Goal: Task Accomplishment & Management: Use online tool/utility

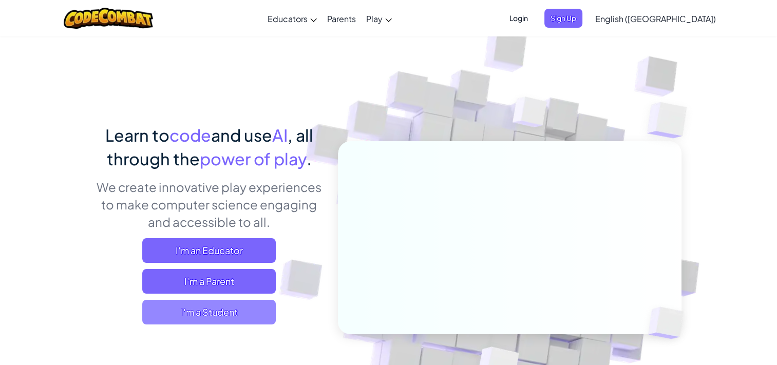
click at [228, 306] on span "I'm a Student" at bounding box center [208, 312] width 133 height 25
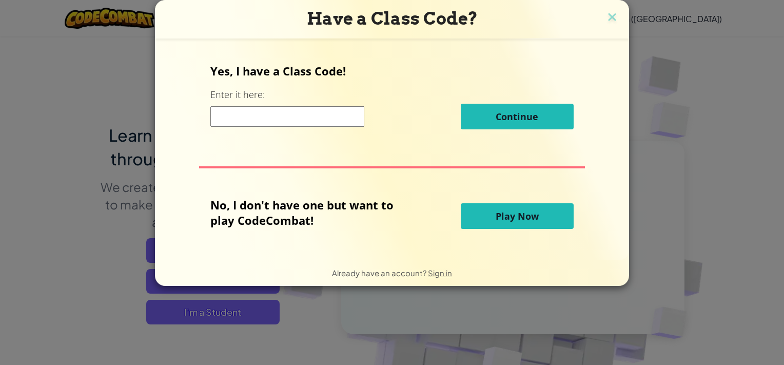
click at [511, 225] on button "Play Now" at bounding box center [517, 216] width 113 height 26
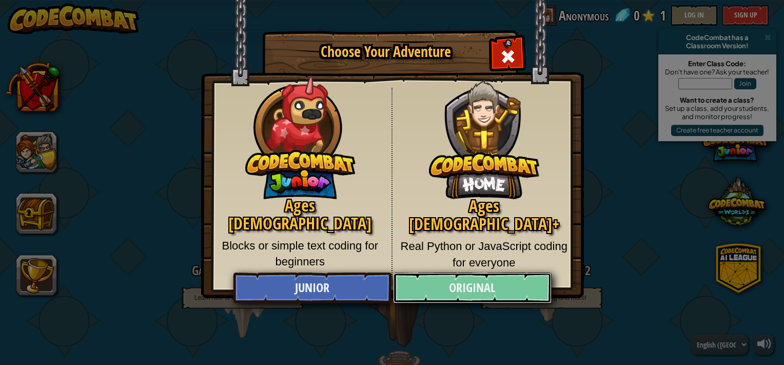
click at [449, 282] on link "Original" at bounding box center [472, 288] width 158 height 31
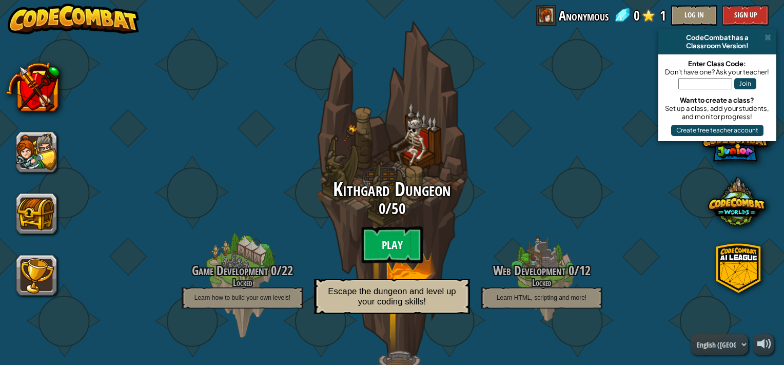
click at [397, 239] on btn "Play" at bounding box center [392, 244] width 62 height 37
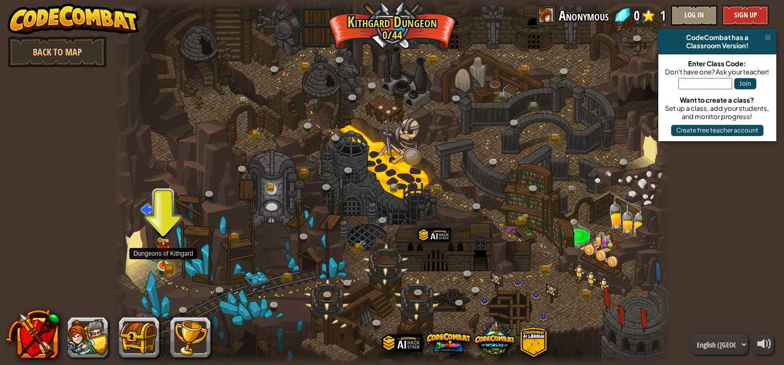
click at [161, 250] on img at bounding box center [164, 252] width 14 height 30
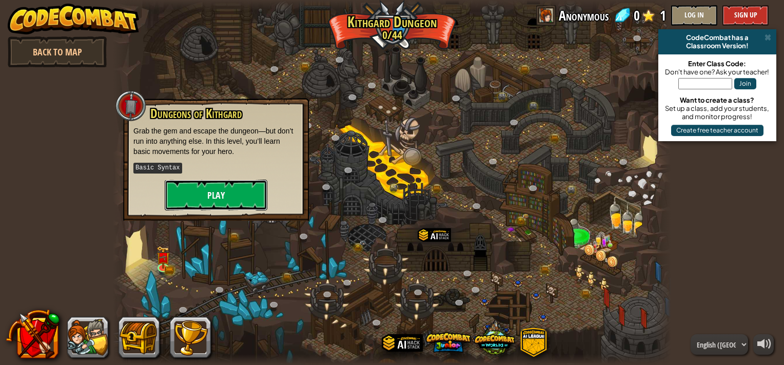
click at [208, 200] on button "Play" at bounding box center [216, 195] width 103 height 31
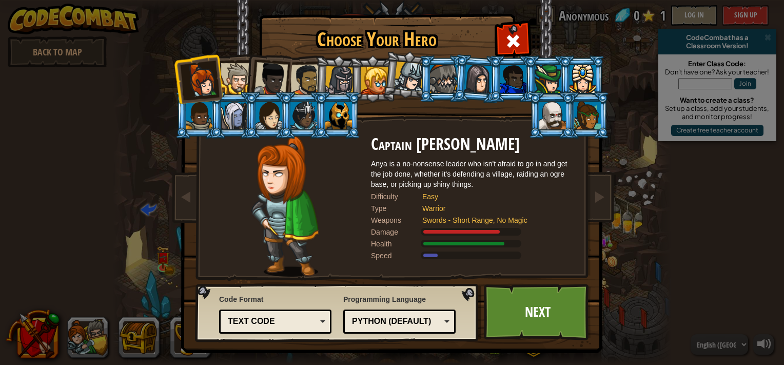
click at [303, 312] on div "Text code Blocks and code Blocks Blocks (Icons) Text code" at bounding box center [275, 322] width 112 height 24
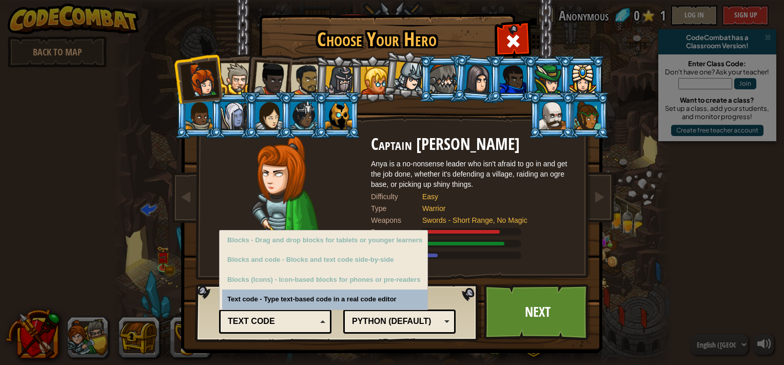
click at [303, 312] on div "Text code Blocks and code Blocks Blocks (Icons) Text code" at bounding box center [275, 322] width 112 height 24
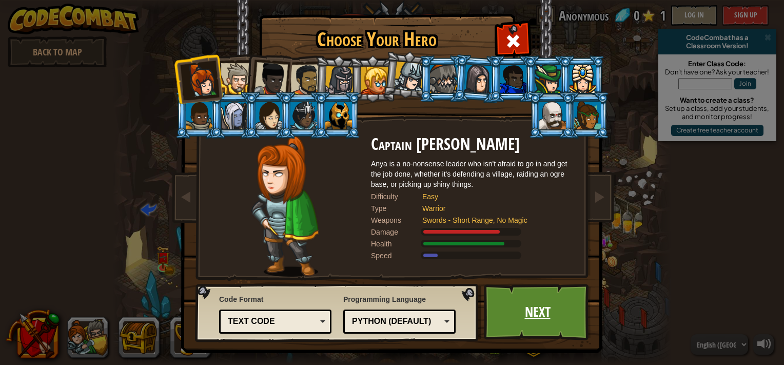
click at [541, 326] on link "Next" at bounding box center [537, 312] width 107 height 56
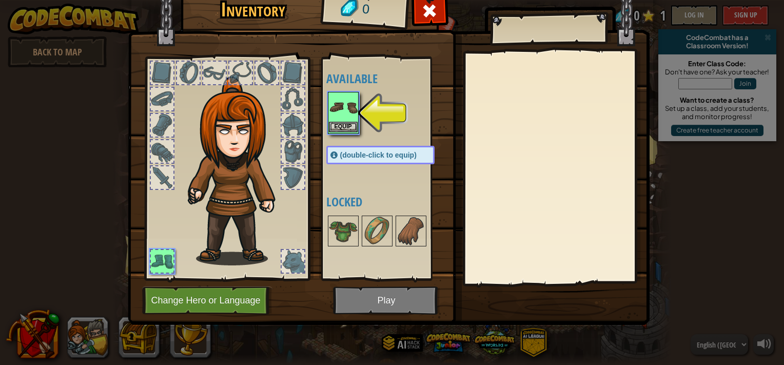
click at [336, 118] on img at bounding box center [343, 107] width 29 height 29
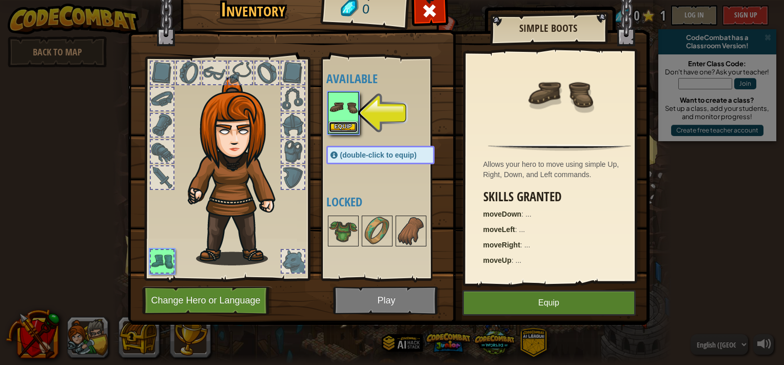
click at [341, 126] on button "Equip" at bounding box center [343, 127] width 29 height 11
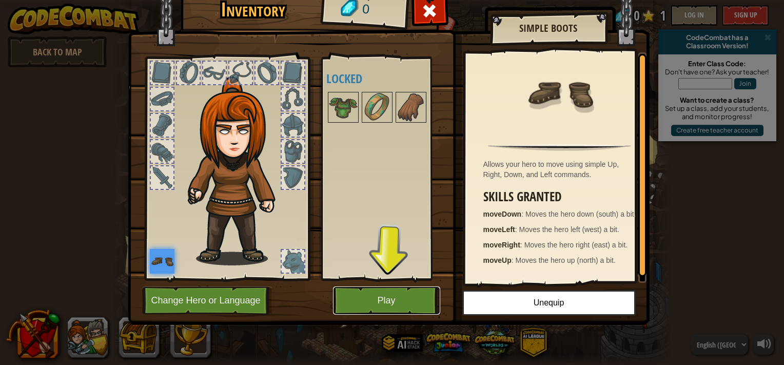
click at [396, 305] on button "Play" at bounding box center [386, 300] width 107 height 28
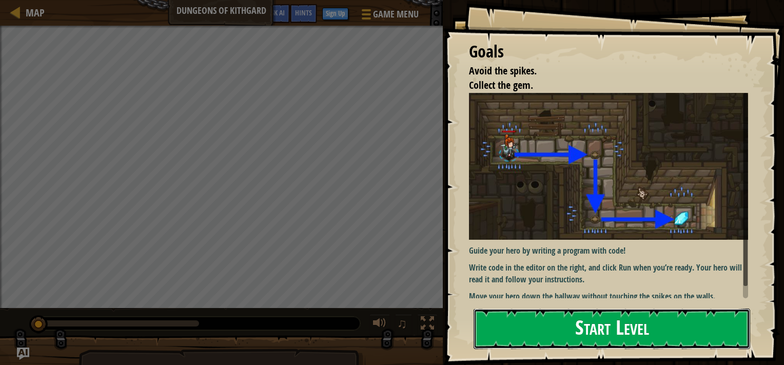
click at [548, 315] on button "Start Level" at bounding box center [612, 328] width 277 height 41
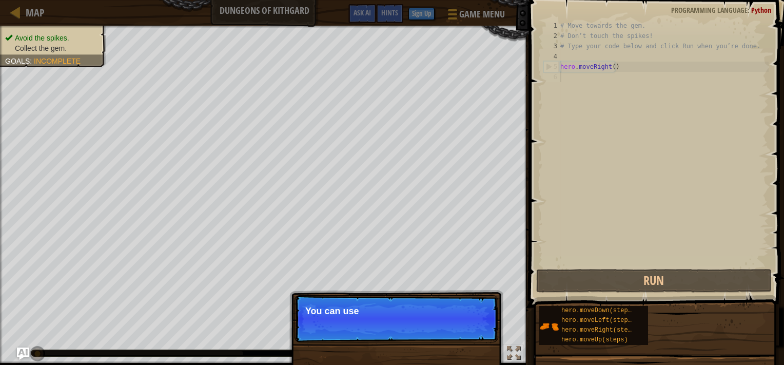
click at [474, 324] on p "Skip (esc) Continue You can use" at bounding box center [397, 318] width 204 height 47
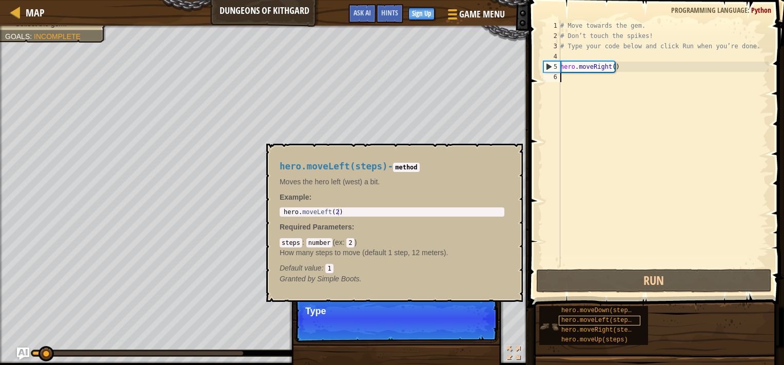
scroll to position [5, 0]
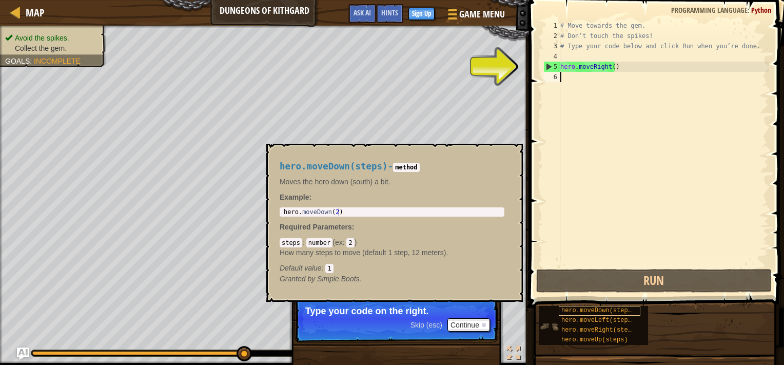
click at [574, 307] on span "hero.moveDown(steps)" at bounding box center [599, 310] width 74 height 7
type textarea "hero.moveDown(2)"
click at [470, 214] on div "hero . moveDown ( 2 )" at bounding box center [392, 219] width 221 height 22
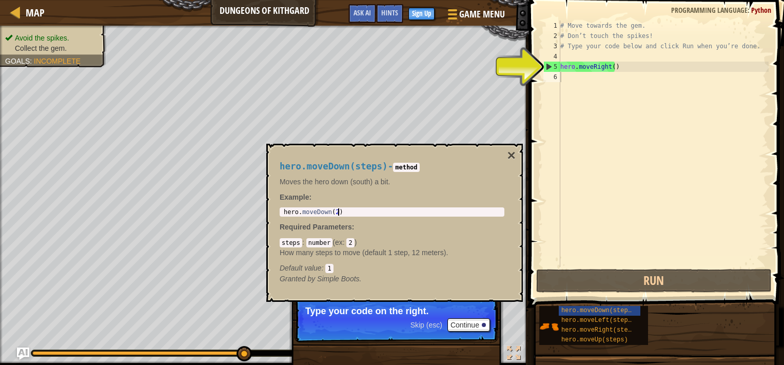
click at [470, 214] on div "hero . moveDown ( 2 )" at bounding box center [392, 219] width 221 height 22
click at [579, 77] on div "# Move towards the gem. # Don’t touch the spikes! # Type your code below and cl…" at bounding box center [663, 154] width 210 height 267
paste textarea "hero.moveDown(2)"
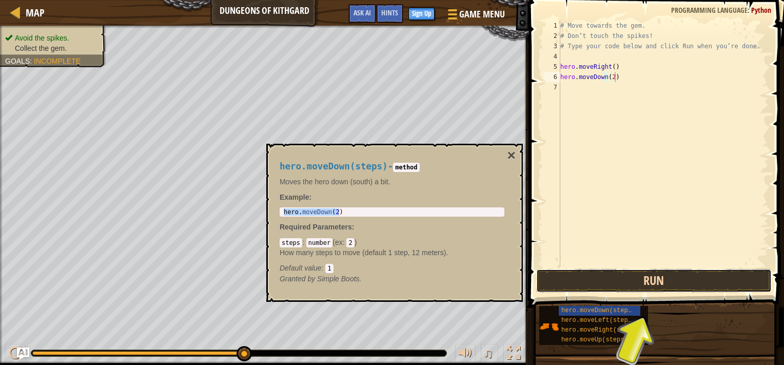
click at [622, 277] on button "Run" at bounding box center [654, 281] width 236 height 24
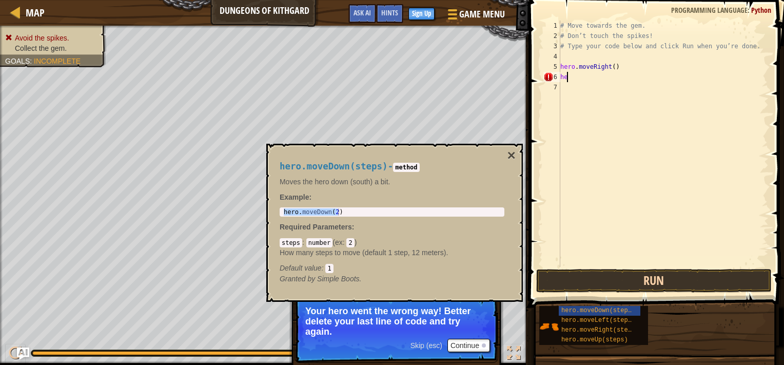
type textarea "h"
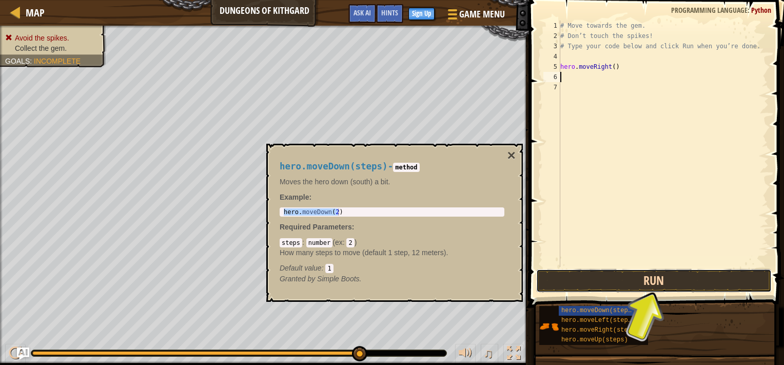
click at [622, 275] on button "Run" at bounding box center [654, 281] width 236 height 24
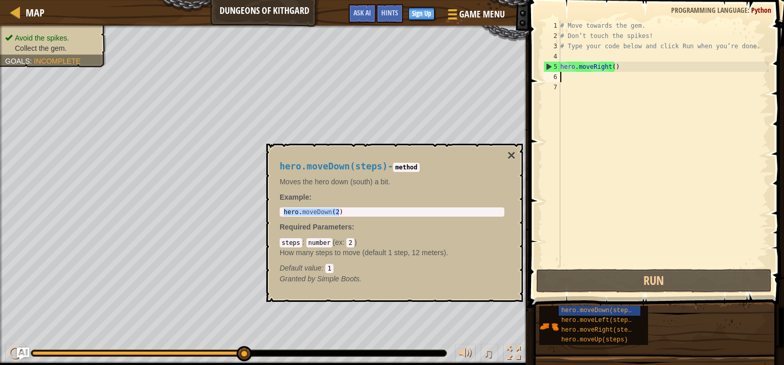
click at [600, 82] on div "# Move towards the gem. # Don’t touch the spikes! # Type your code below and cl…" at bounding box center [663, 154] width 210 height 267
paste textarea "hero.moveDown(2)"
type textarea "hero.moveDown(2)"
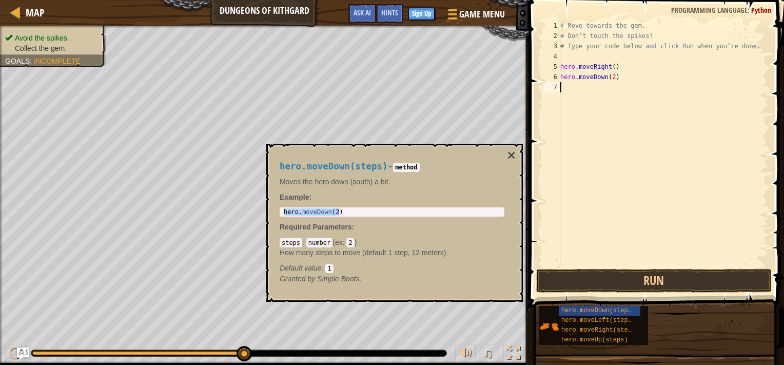
click at [595, 88] on div "# Move towards the gem. # Don’t touch the spikes! # Type your code below and cl…" at bounding box center [663, 154] width 210 height 267
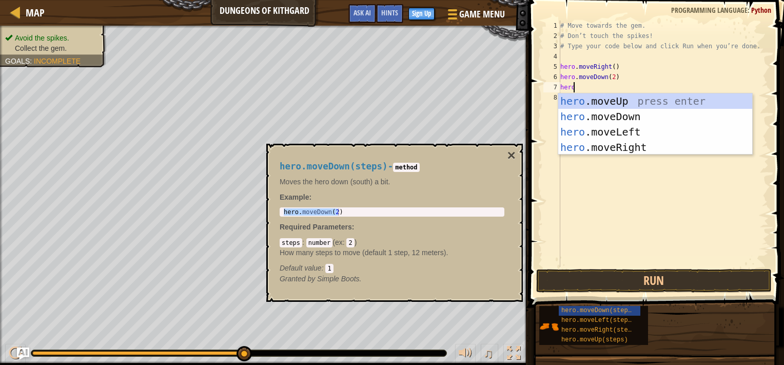
type textarea "hero."
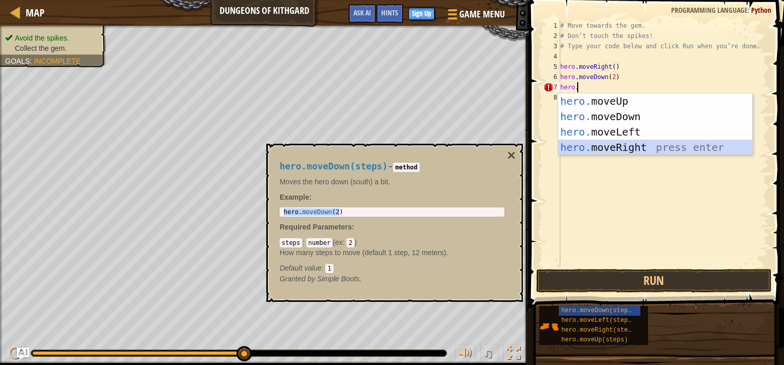
click at [602, 147] on div "hero. moveUp press enter hero. moveDown press enter hero. moveLeft press enter …" at bounding box center [655, 139] width 194 height 92
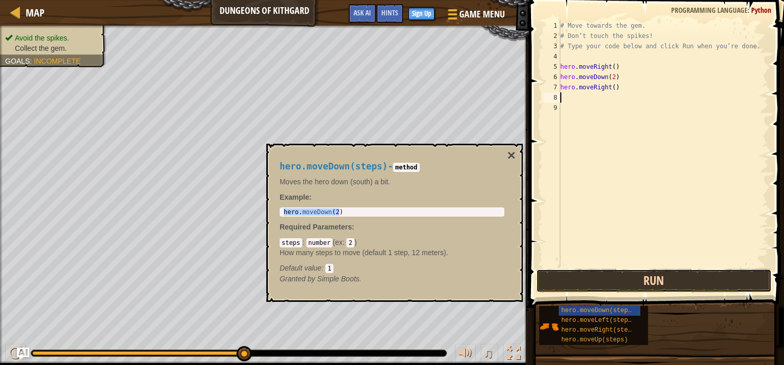
click at [618, 284] on button "Run" at bounding box center [654, 281] width 236 height 24
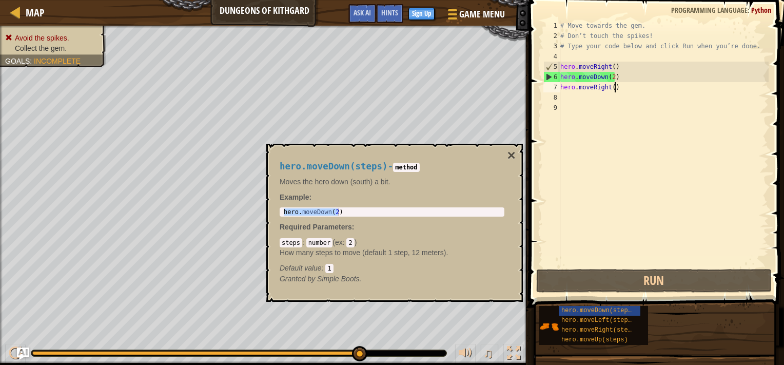
click at [617, 83] on div "# Move towards the gem. # Don’t touch the spikes! # Type your code below and cl…" at bounding box center [663, 154] width 210 height 267
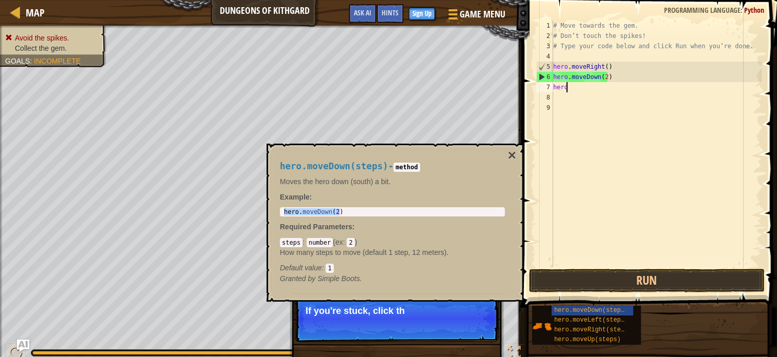
type textarea "h"
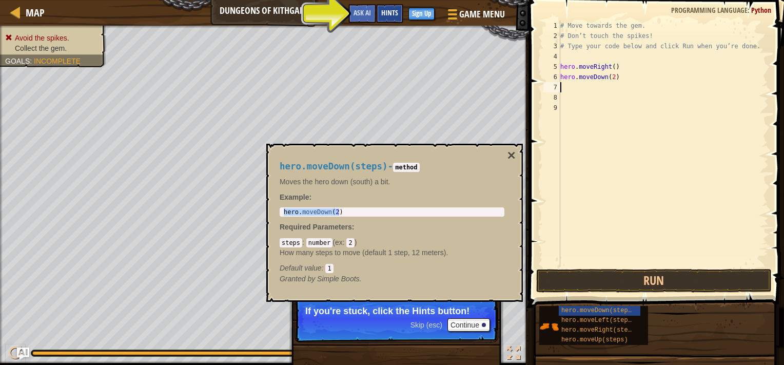
click at [388, 12] on span "Hints" at bounding box center [389, 13] width 17 height 10
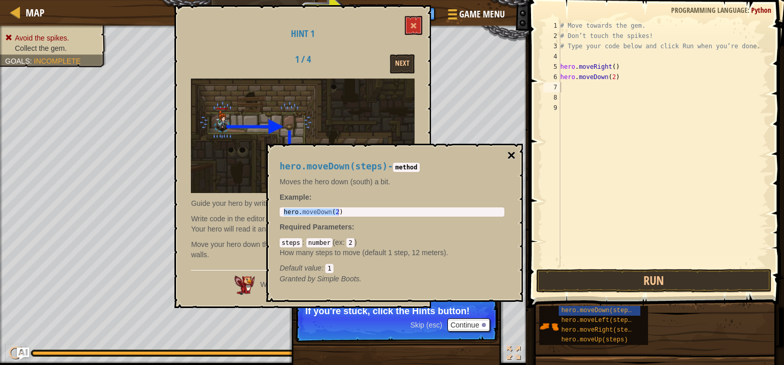
click at [509, 156] on button "×" at bounding box center [512, 155] width 8 height 14
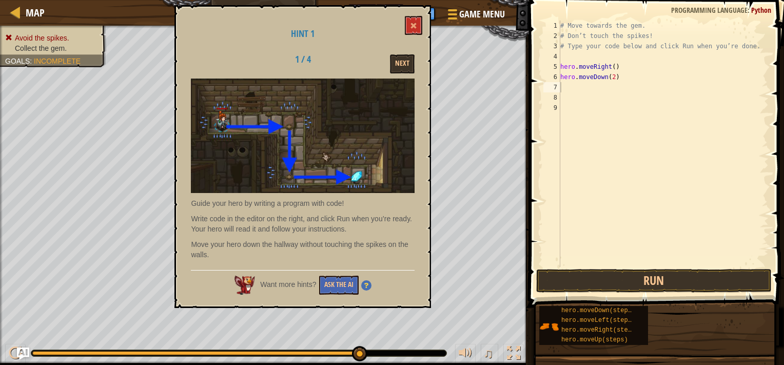
click at [586, 87] on div "# Move towards the gem. # Don’t touch the spikes! # Type your code below and cl…" at bounding box center [663, 154] width 210 height 267
paste textarea "hero.moveDown(2)"
click at [610, 88] on div "# Move towards the gem. # Don’t touch the spikes! # Type your code below and cl…" at bounding box center [663, 154] width 210 height 267
click at [414, 25] on span at bounding box center [413, 25] width 7 height 7
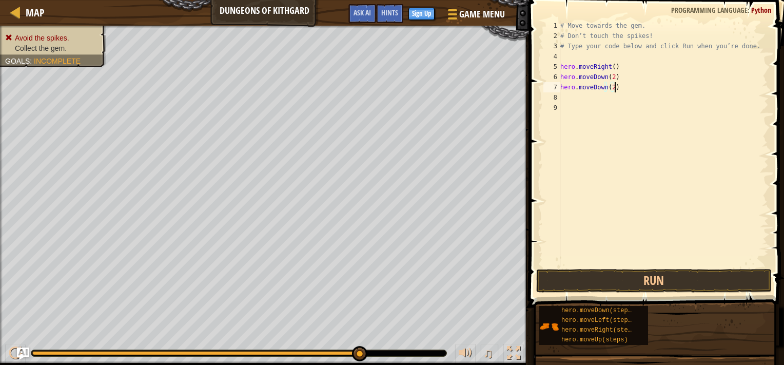
click at [614, 86] on div "# Move towards the gem. # Don’t touch the spikes! # Type your code below and cl…" at bounding box center [663, 154] width 210 height 267
click at [610, 88] on div "# Move towards the gem. # Don’t touch the spikes! # Type your code below and cl…" at bounding box center [663, 154] width 210 height 267
click at [605, 87] on div "# Move towards the gem. # Don’t touch the spikes! # Type your code below and cl…" at bounding box center [663, 154] width 210 height 267
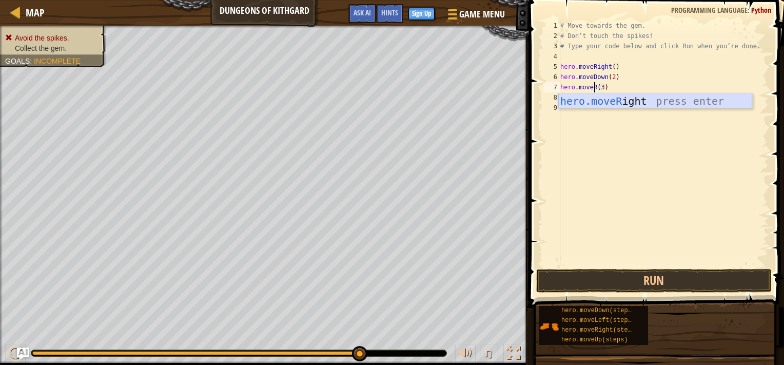
click at [608, 99] on div "hero.moveR ight press enter" at bounding box center [655, 116] width 194 height 46
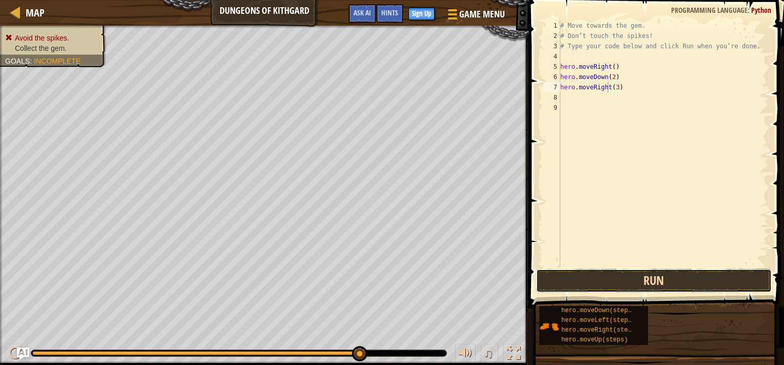
click at [614, 275] on button "Run" at bounding box center [654, 281] width 236 height 24
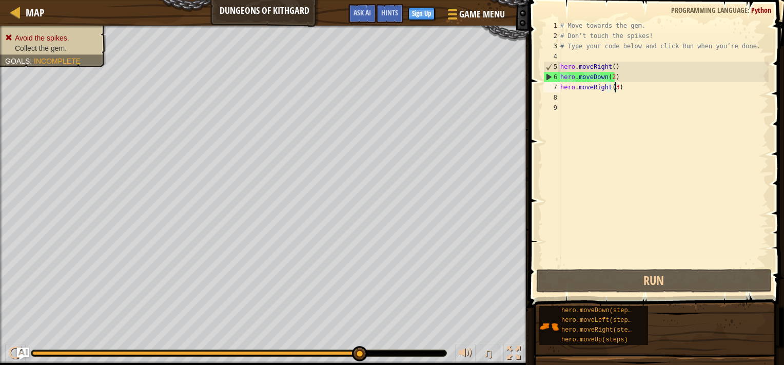
click at [615, 89] on div "# Move towards the gem. # Don’t touch the spikes! # Type your code below and cl…" at bounding box center [663, 154] width 210 height 267
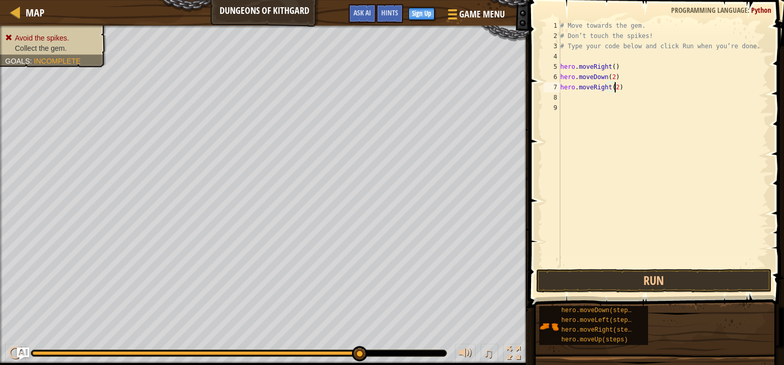
scroll to position [5, 4]
click at [666, 282] on button "Run" at bounding box center [654, 281] width 236 height 24
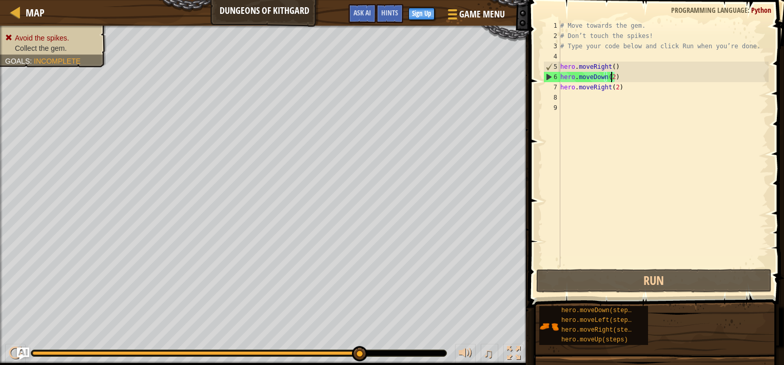
click at [611, 76] on div "# Move towards the gem. # Don’t touch the spikes! # Type your code below and cl…" at bounding box center [663, 154] width 210 height 267
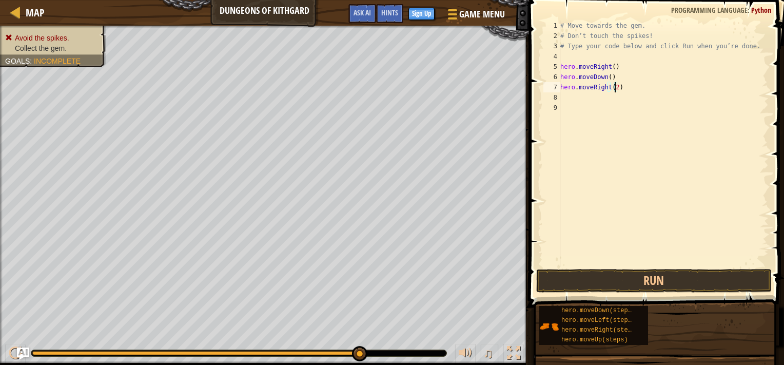
click at [615, 85] on div "# Move towards the gem. # Don’t touch the spikes! # Type your code below and cl…" at bounding box center [663, 154] width 210 height 267
type textarea "hero.moveRight()"
click at [642, 280] on button "Run" at bounding box center [654, 281] width 236 height 24
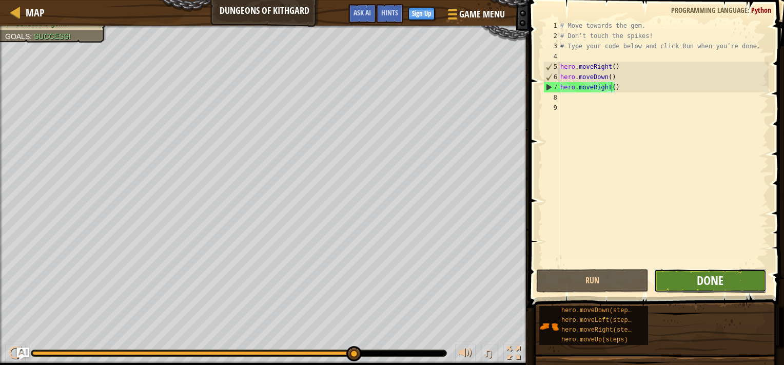
click at [704, 281] on span "Done" at bounding box center [710, 280] width 27 height 16
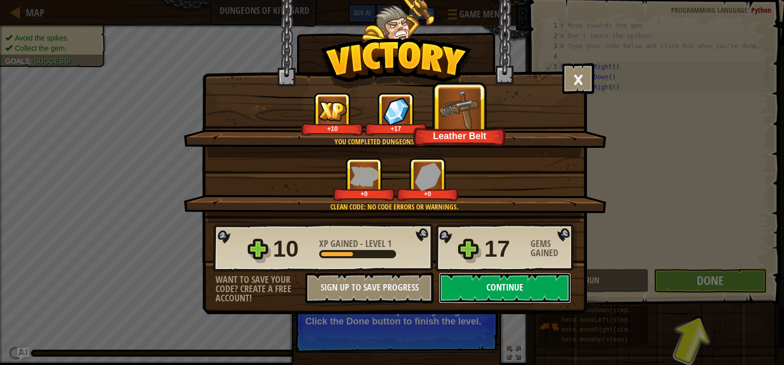
click at [538, 289] on button "Continue" at bounding box center [505, 288] width 132 height 31
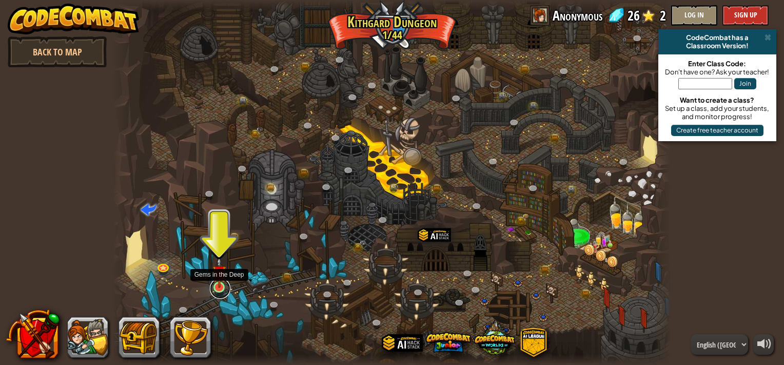
click at [219, 288] on link at bounding box center [220, 288] width 21 height 21
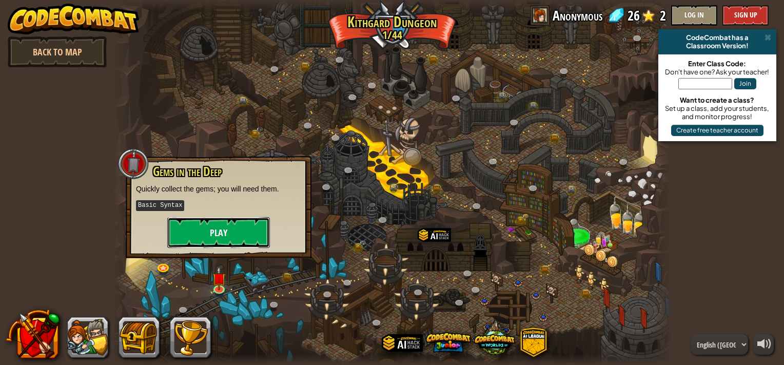
click at [234, 234] on button "Play" at bounding box center [218, 232] width 103 height 31
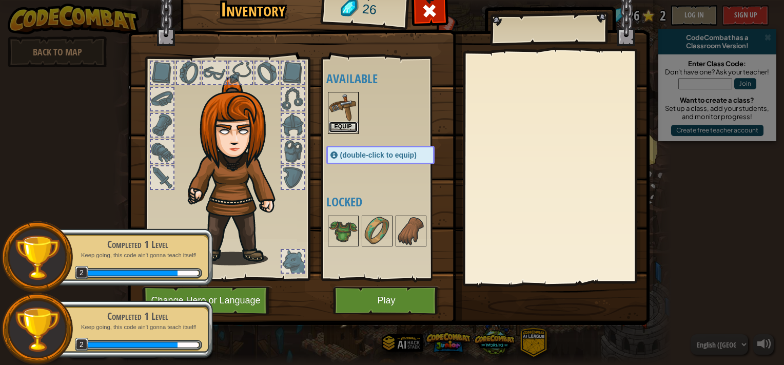
click at [337, 125] on button "Equip" at bounding box center [343, 127] width 29 height 11
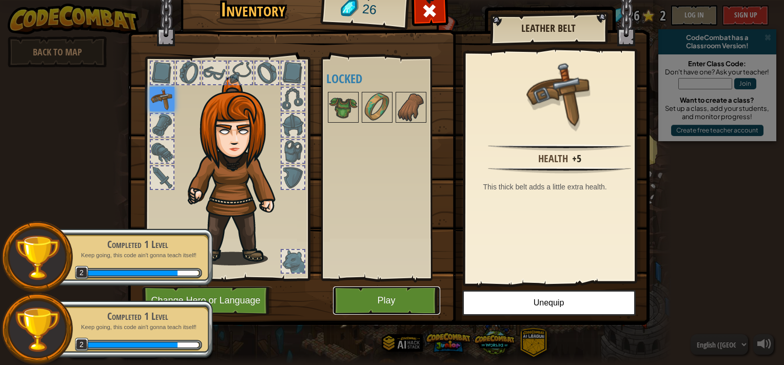
click at [391, 290] on button "Play" at bounding box center [386, 300] width 107 height 28
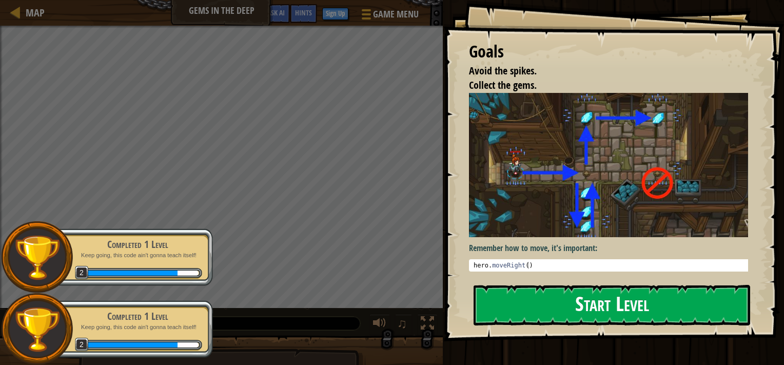
click at [598, 185] on img at bounding box center [612, 165] width 287 height 144
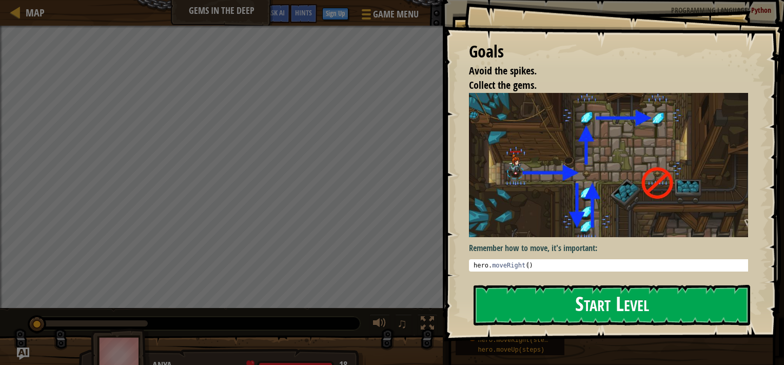
click at [579, 293] on button "Start Level" at bounding box center [612, 305] width 277 height 41
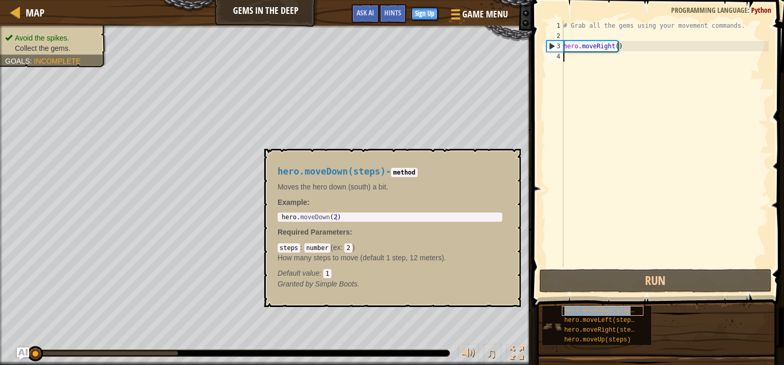
click at [588, 310] on span "hero.moveDown(steps)" at bounding box center [602, 310] width 74 height 7
click at [574, 59] on div "# Grab all the gems using your movement commands. hero . moveRight ( )" at bounding box center [665, 154] width 207 height 267
type textarea "h"
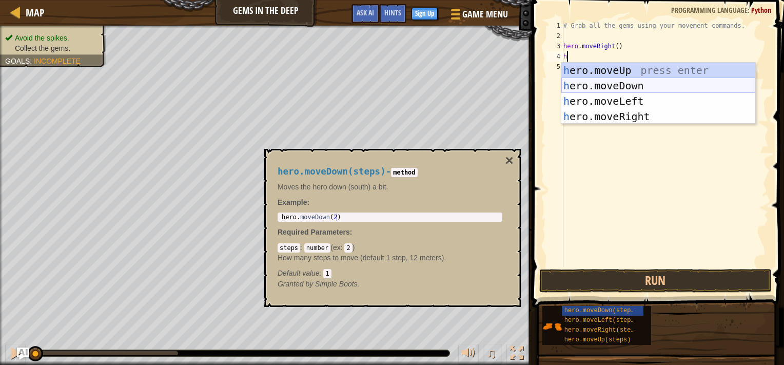
click at [584, 80] on div "h ero.moveUp press enter h ero.moveDown press enter h ero.moveLeft press enter …" at bounding box center [659, 109] width 194 height 92
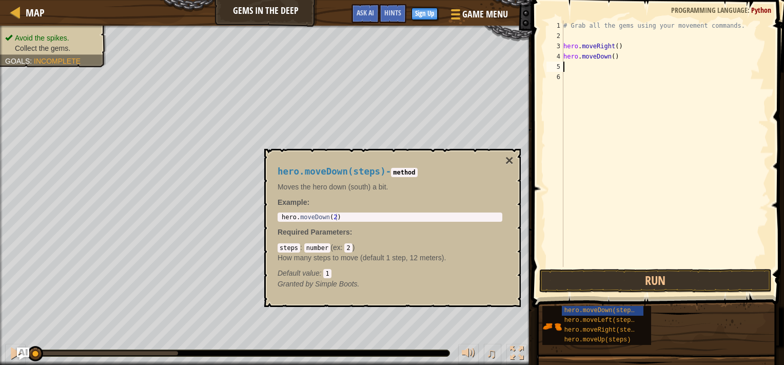
click at [581, 64] on div "# Grab all the gems using your movement commands. hero . moveRight ( ) hero . m…" at bounding box center [665, 154] width 207 height 267
type textarea "h"
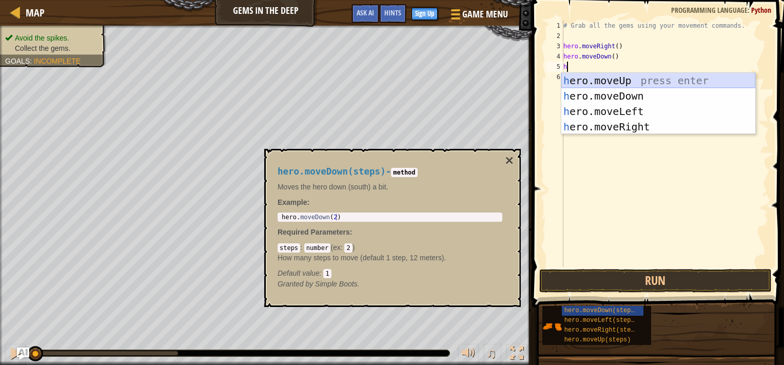
click at [584, 76] on div "h ero.moveUp press enter h ero.moveDown press enter h ero.moveLeft press enter …" at bounding box center [659, 119] width 194 height 92
click at [584, 76] on div "# Grab all the gems using your movement commands. hero . moveRight ( ) hero . m…" at bounding box center [665, 154] width 207 height 267
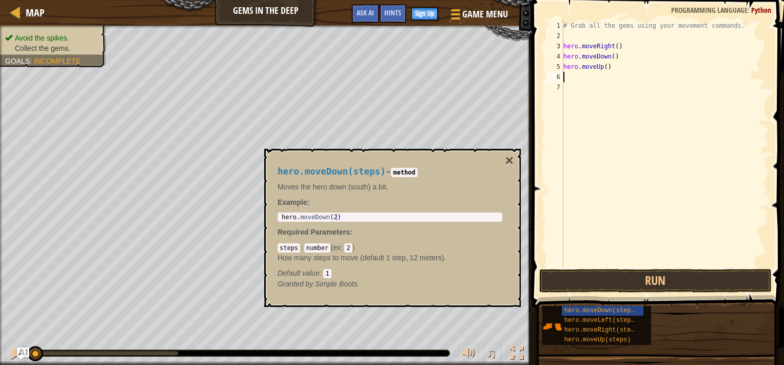
click at [583, 79] on div "# Grab all the gems using your movement commands. hero . moveRight ( ) hero . m…" at bounding box center [665, 154] width 207 height 267
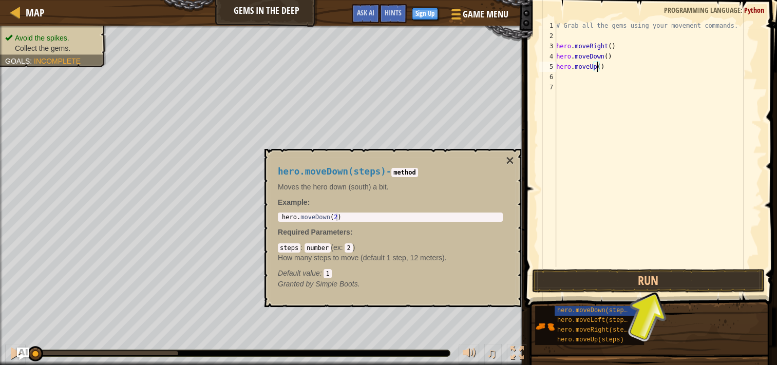
click at [596, 69] on div "# Grab all the gems using your movement commands. hero . moveRight ( ) hero . m…" at bounding box center [657, 154] width 207 height 267
click at [596, 69] on div "# Grab all the gems using your movement commands. hero . moveRight ( ) hero . m…" at bounding box center [657, 144] width 207 height 246
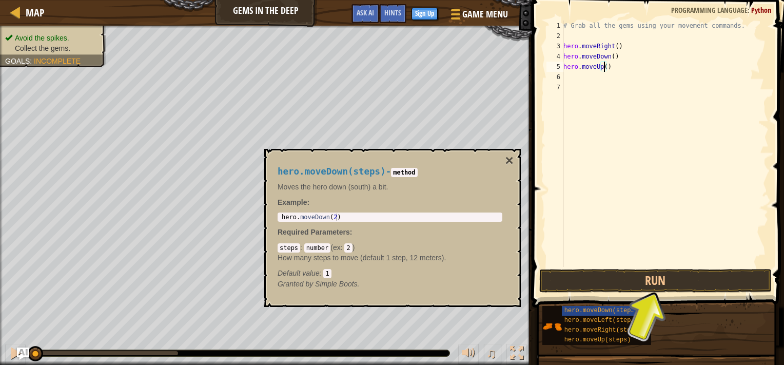
type textarea "hero.moveUp(2)"
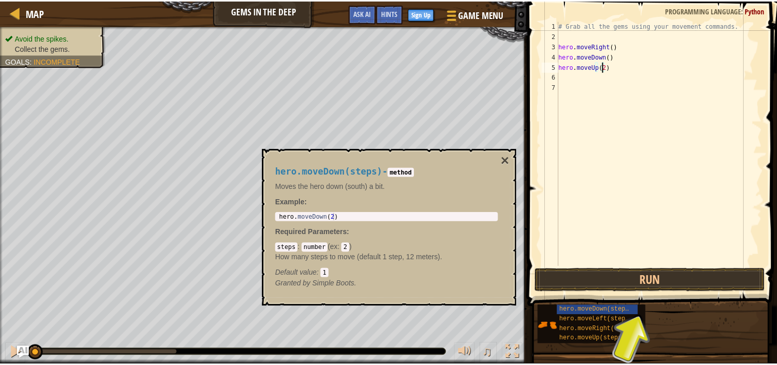
scroll to position [5, 3]
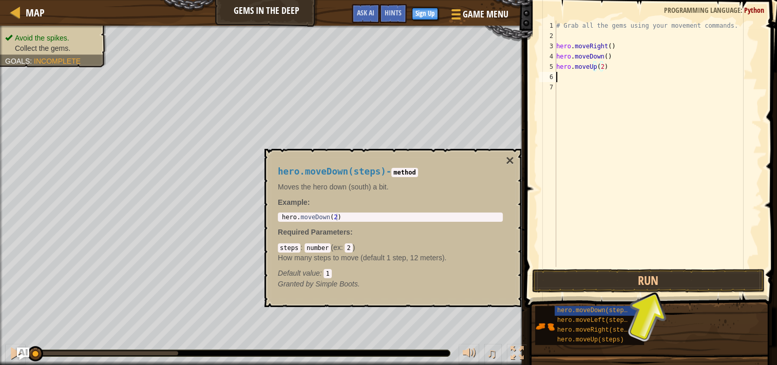
click at [583, 80] on div "# Grab all the gems using your movement commands. hero . moveRight ( ) hero . m…" at bounding box center [657, 154] width 207 height 267
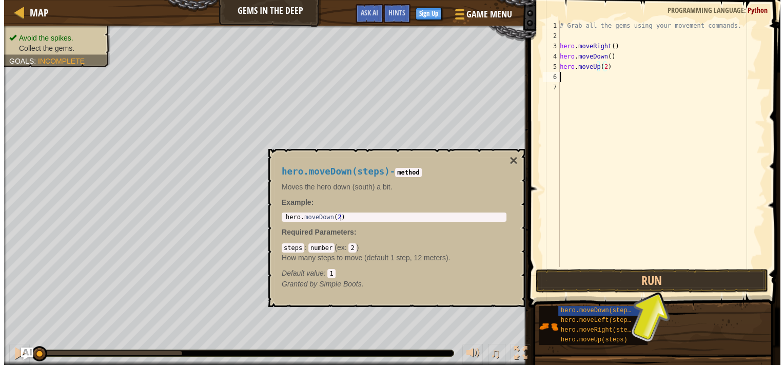
scroll to position [5, 0]
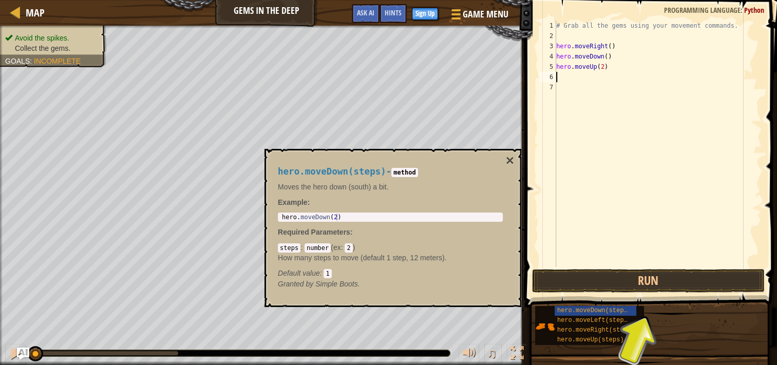
type textarea "h"
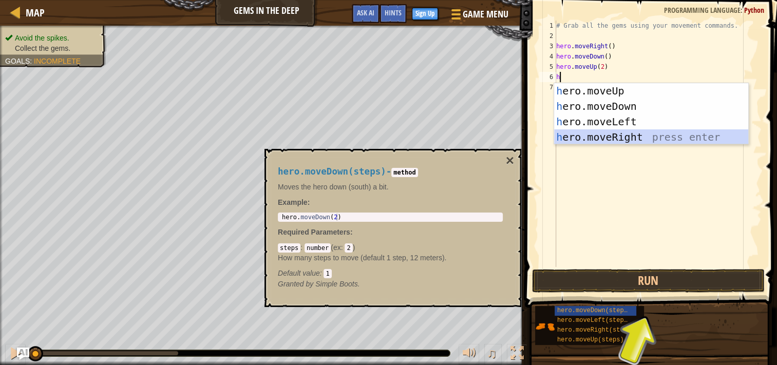
click at [594, 133] on div "h ero.moveUp press enter h ero.moveDown press enter h ero.moveLeft press enter …" at bounding box center [651, 129] width 194 height 92
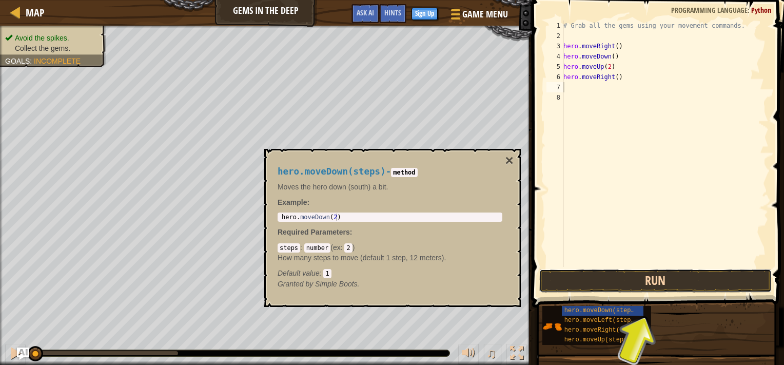
click at [618, 279] on button "Run" at bounding box center [655, 281] width 233 height 24
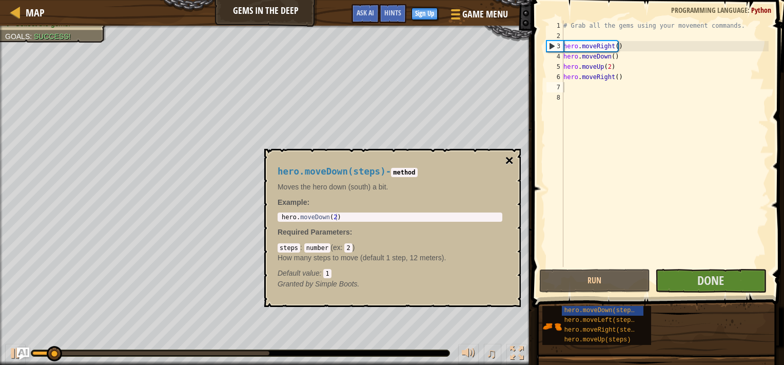
click at [508, 156] on button "×" at bounding box center [510, 160] width 8 height 14
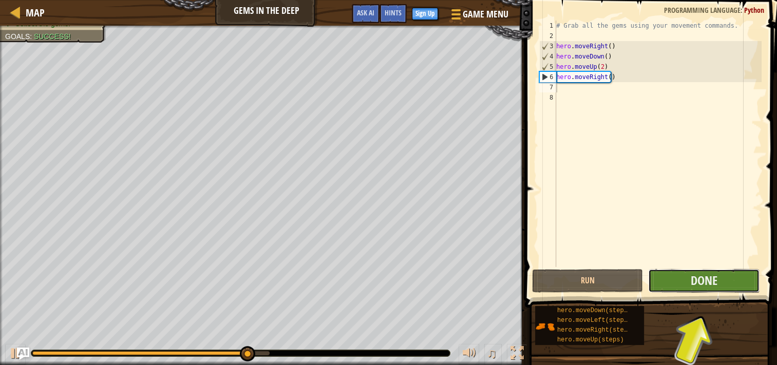
click at [673, 282] on button "Done" at bounding box center [703, 281] width 111 height 24
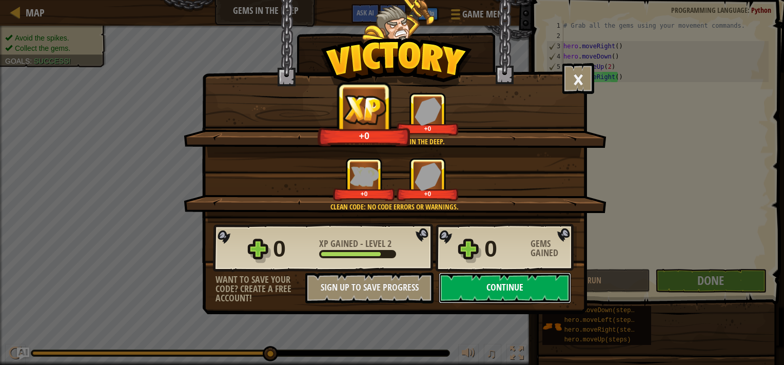
click at [491, 292] on button "Continue" at bounding box center [505, 288] width 132 height 31
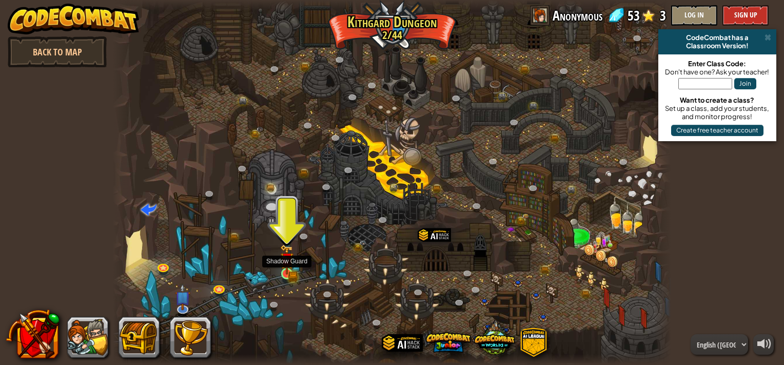
click at [289, 273] on img at bounding box center [287, 259] width 14 height 30
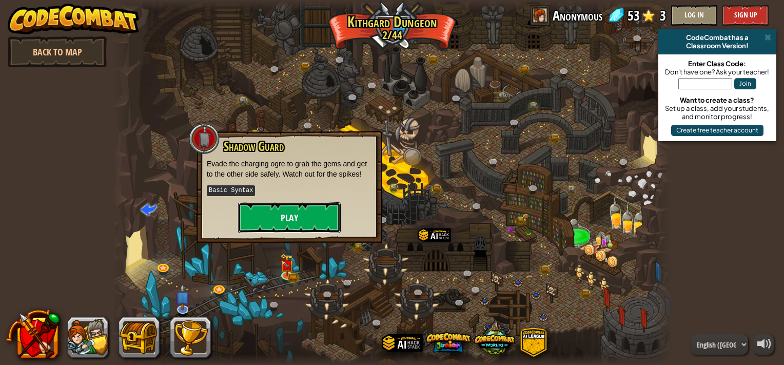
click at [311, 222] on button "Play" at bounding box center [289, 217] width 103 height 31
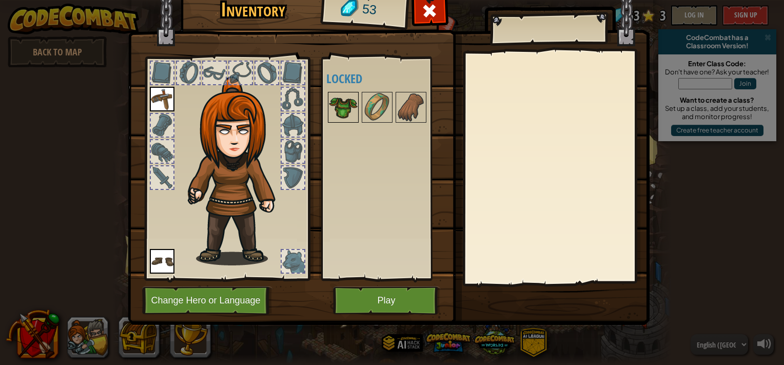
click at [343, 98] on img at bounding box center [343, 107] width 29 height 29
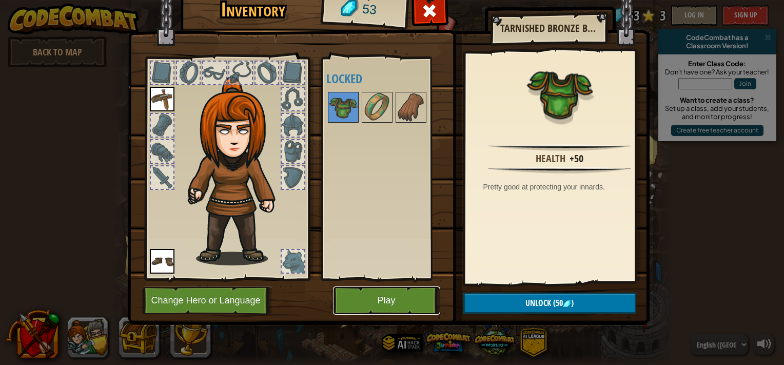
click at [374, 308] on button "Play" at bounding box center [386, 300] width 107 height 28
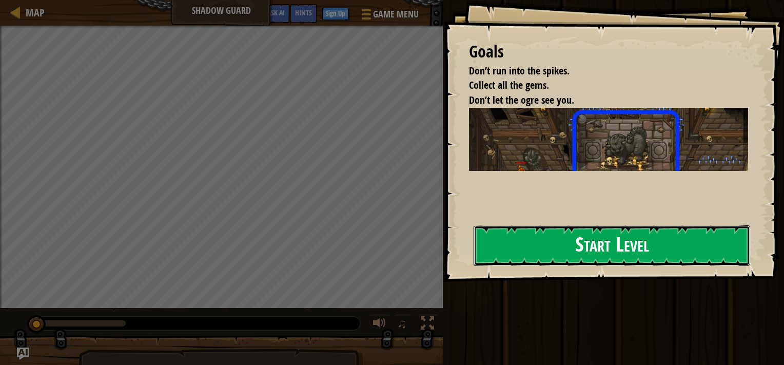
click at [586, 250] on button "Start Level" at bounding box center [612, 245] width 277 height 41
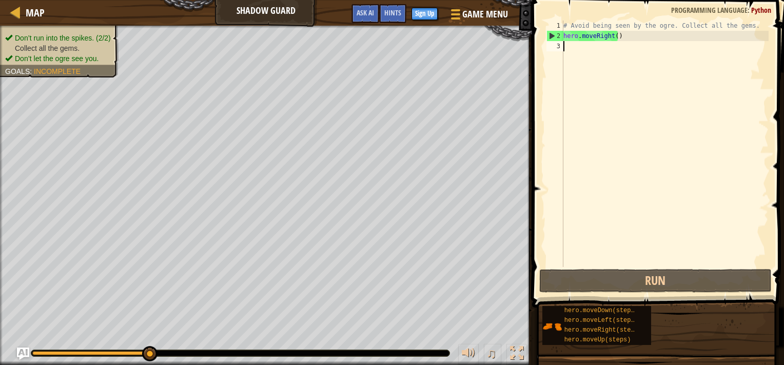
click at [589, 44] on div "# Avoid being seen by the ogre. Collect all the gems. hero . moveRight ( )" at bounding box center [665, 154] width 207 height 267
type textarea "h"
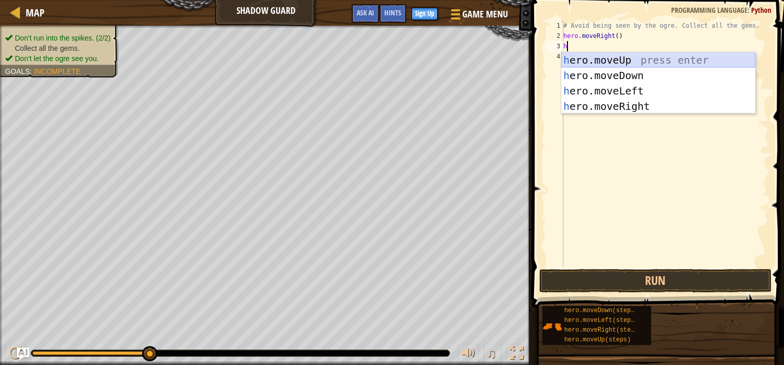
click at [593, 58] on div "h ero.moveUp press enter h ero.moveDown press enter h ero.moveLeft press enter …" at bounding box center [659, 98] width 194 height 92
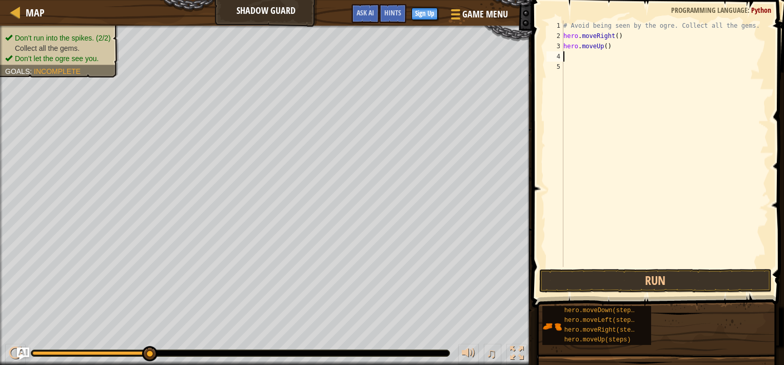
click at [585, 58] on div "# Avoid being seen by the ogre. Collect all the gems. hero . moveRight ( ) hero…" at bounding box center [665, 154] width 207 height 267
type textarea "h"
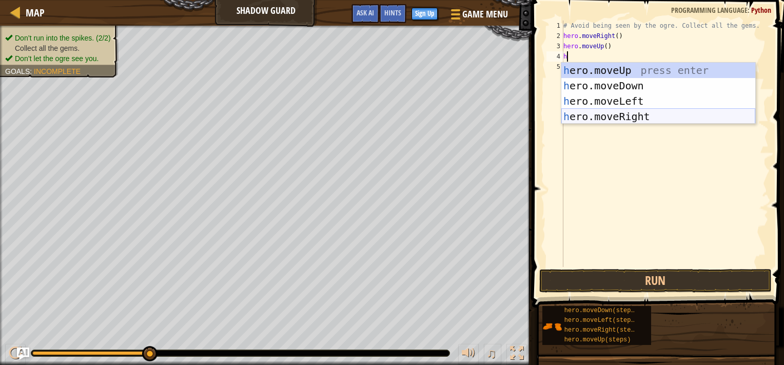
click at [591, 114] on div "h ero.moveUp press enter h ero.moveDown press enter h ero.moveLeft press enter …" at bounding box center [659, 109] width 194 height 92
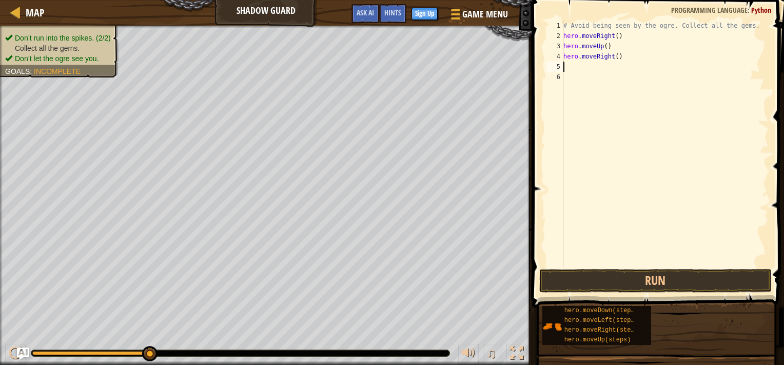
click at [587, 70] on div "# Avoid being seen by the ogre. Collect all the gems. hero . moveRight ( ) hero…" at bounding box center [665, 154] width 207 height 267
type textarea "h"
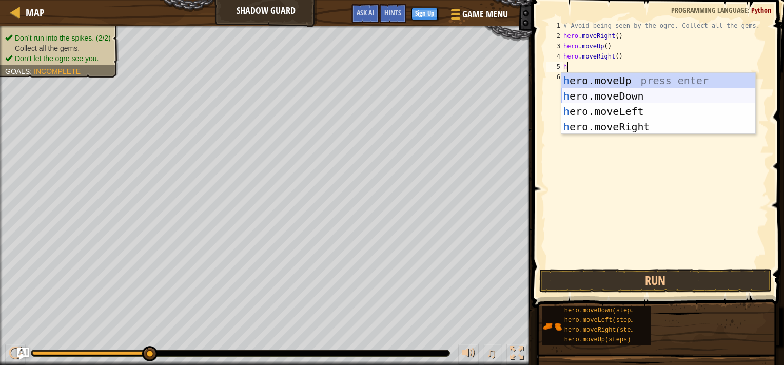
click at [592, 91] on div "h ero.moveUp press enter h ero.moveDown press enter h ero.moveLeft press enter …" at bounding box center [659, 119] width 194 height 92
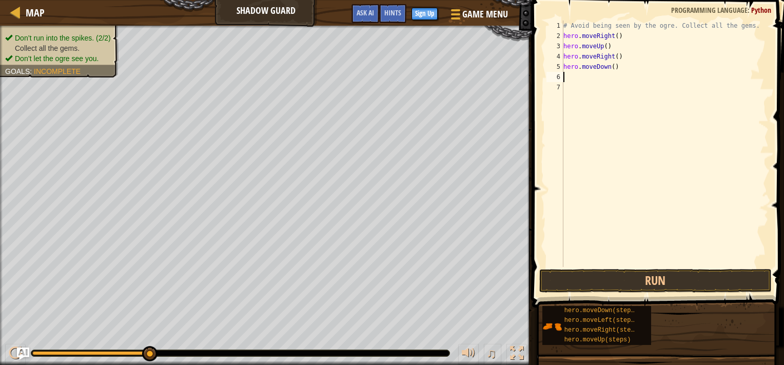
click at [587, 80] on div "# Avoid being seen by the ogre. Collect all the gems. hero . moveRight ( ) hero…" at bounding box center [665, 154] width 207 height 267
type textarea "h"
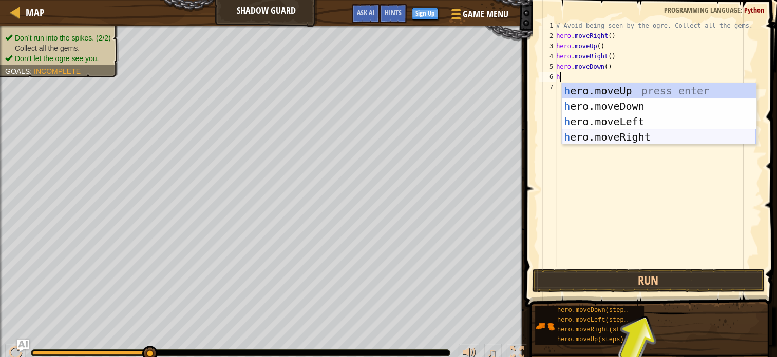
click at [586, 139] on div "h ero.moveUp press enter h ero.moveDown press enter h ero.moveLeft press enter …" at bounding box center [659, 129] width 194 height 92
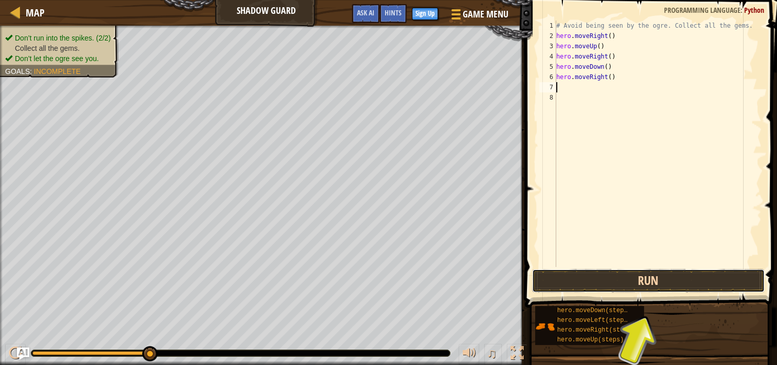
click at [588, 284] on button "Run" at bounding box center [648, 281] width 233 height 24
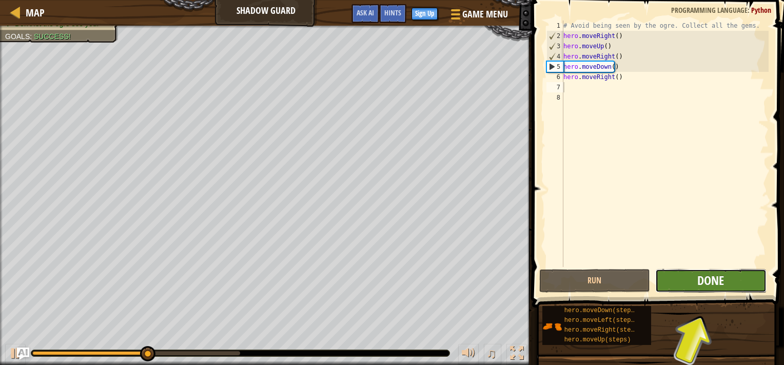
click at [698, 281] on span "Done" at bounding box center [711, 280] width 27 height 16
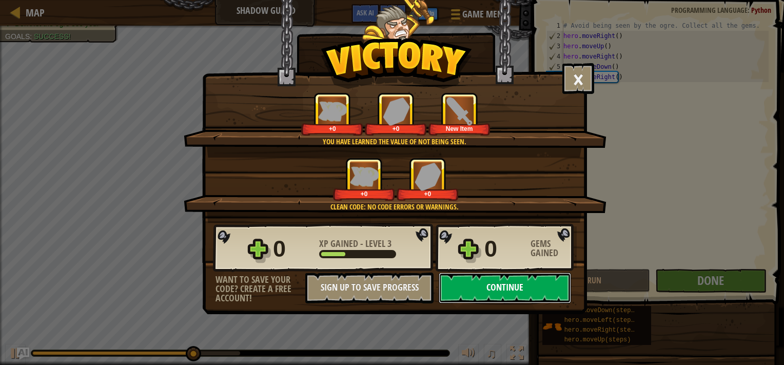
click at [480, 291] on button "Continue" at bounding box center [505, 288] width 132 height 31
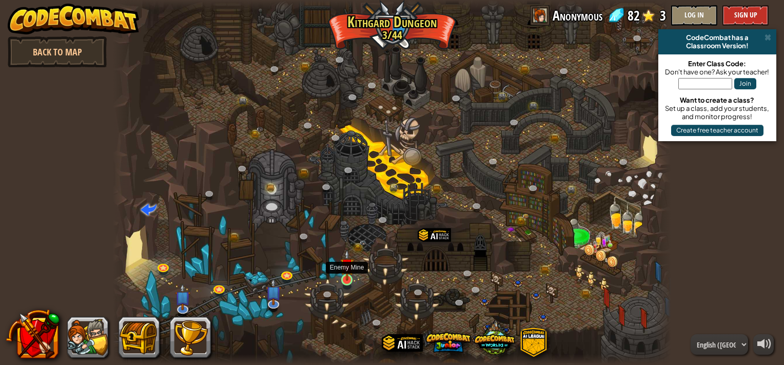
click at [343, 278] on img at bounding box center [347, 264] width 14 height 31
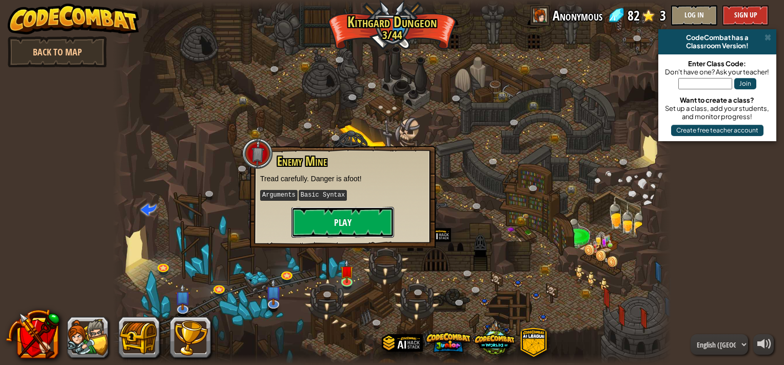
click at [355, 216] on button "Play" at bounding box center [343, 222] width 103 height 31
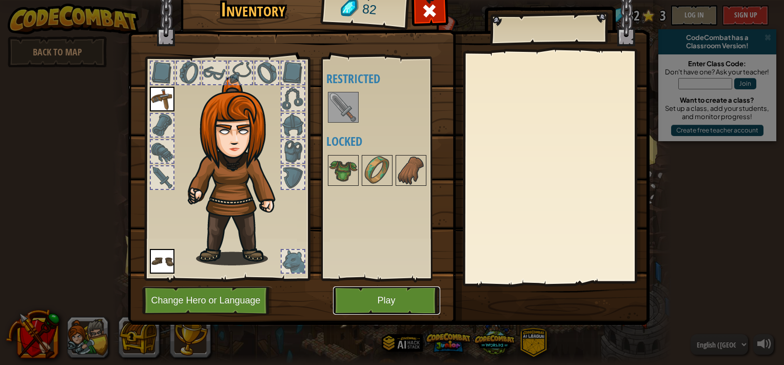
click at [376, 308] on button "Play" at bounding box center [386, 300] width 107 height 28
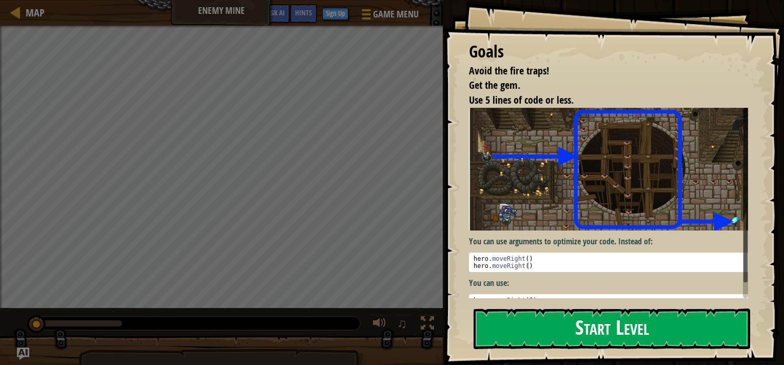
click at [519, 343] on button "Start Level" at bounding box center [612, 328] width 277 height 41
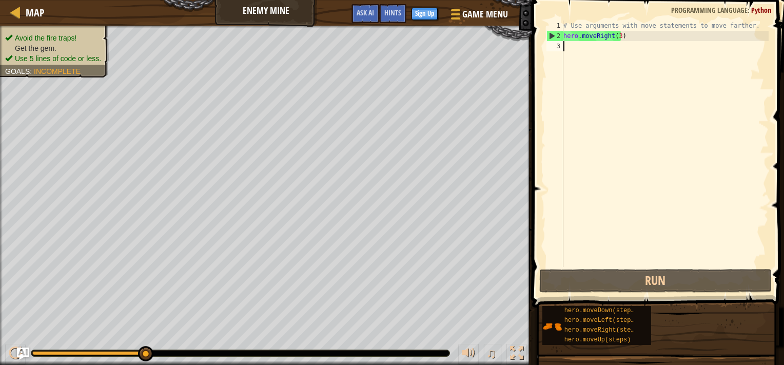
click at [589, 45] on div "# Use arguments with move statements to move farther. hero . moveRight ( 3 )" at bounding box center [665, 154] width 207 height 267
type textarea "h"
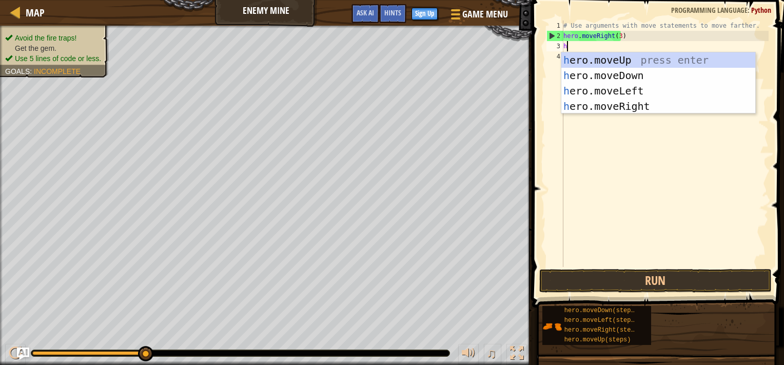
scroll to position [5, 0]
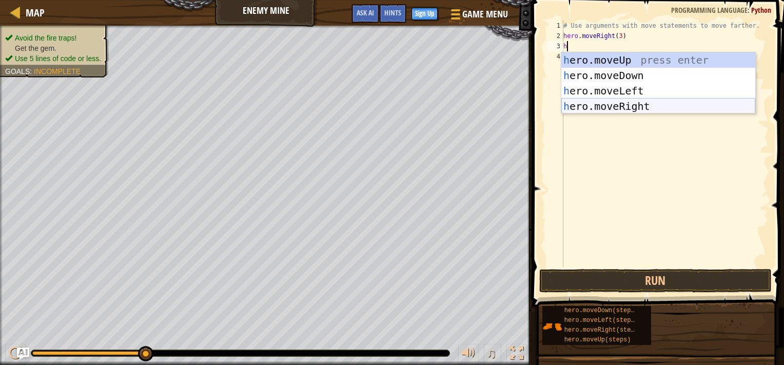
click at [599, 107] on div "h ero.moveUp press enter h ero.moveDown press enter h ero.moveLeft press enter …" at bounding box center [659, 98] width 194 height 92
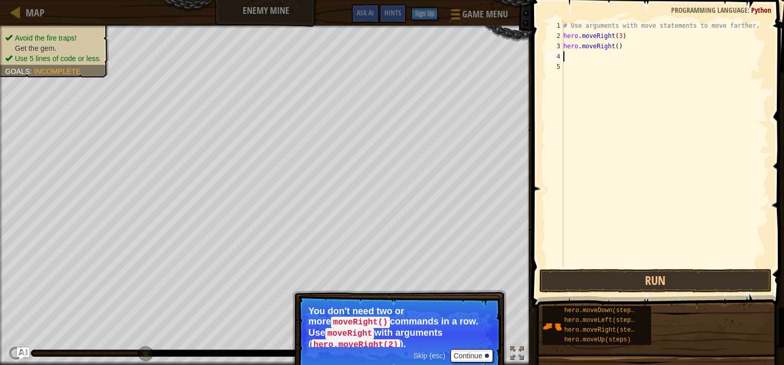
click at [614, 49] on div "# Use arguments with move statements to move farther. hero . moveRight ( 3 ) he…" at bounding box center [665, 154] width 207 height 267
type textarea "hero.moveRight(2)"
click at [479, 349] on button "Continue" at bounding box center [472, 355] width 43 height 13
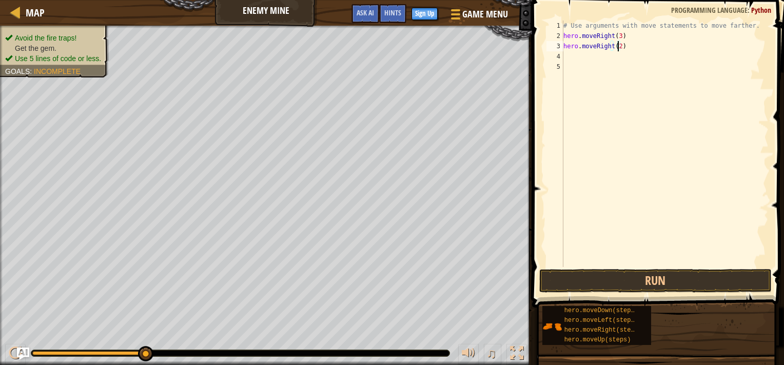
click at [593, 59] on div "# Use arguments with move statements to move farther. hero . moveRight ( 3 ) he…" at bounding box center [665, 154] width 207 height 267
type textarea "h"
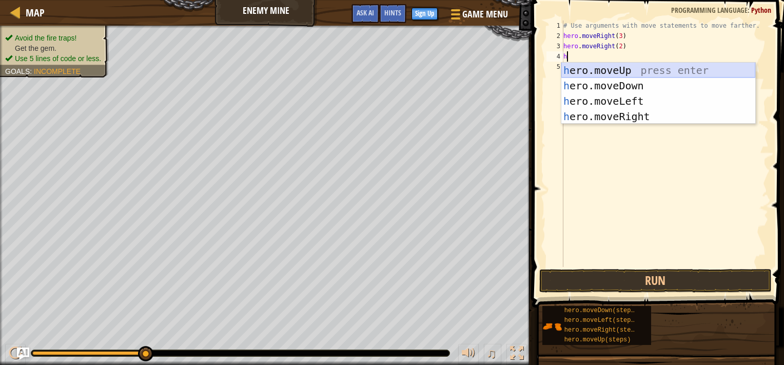
click at [598, 73] on div "h ero.moveUp press enter h ero.moveDown press enter h ero.moveLeft press enter …" at bounding box center [659, 109] width 194 height 92
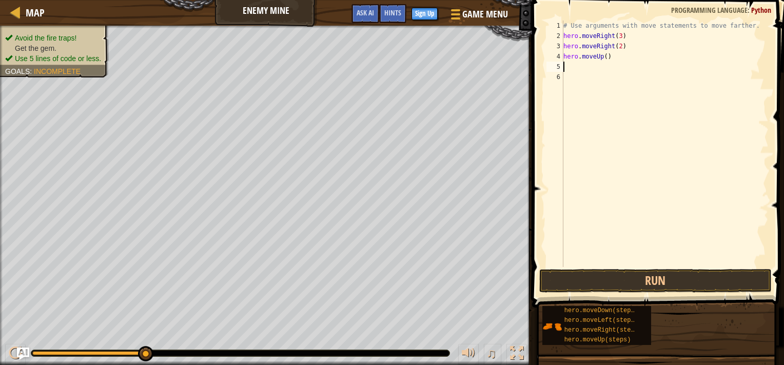
click at [597, 68] on div "# Use arguments with move statements to move farther. hero . moveRight ( 3 ) he…" at bounding box center [665, 154] width 207 height 267
type textarea "h"
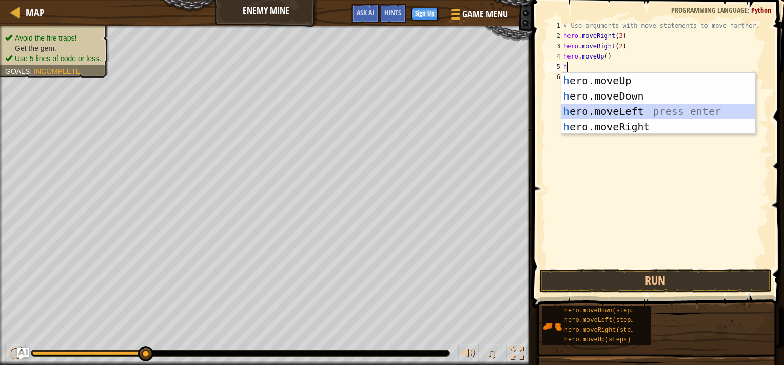
click at [605, 111] on div "h ero.moveUp press enter h ero.moveDown press enter h ero.moveLeft press enter …" at bounding box center [659, 119] width 194 height 92
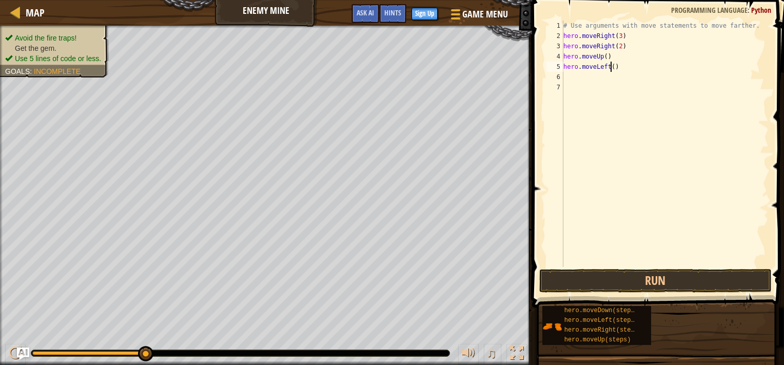
click at [610, 64] on div "# Use arguments with move statements to move farther. hero . moveRight ( 3 ) he…" at bounding box center [665, 154] width 207 height 267
type textarea "hero.moveLeft(3)"
click at [606, 75] on div "# Use arguments with move statements to move farther. hero . moveRight ( 3 ) he…" at bounding box center [665, 154] width 207 height 267
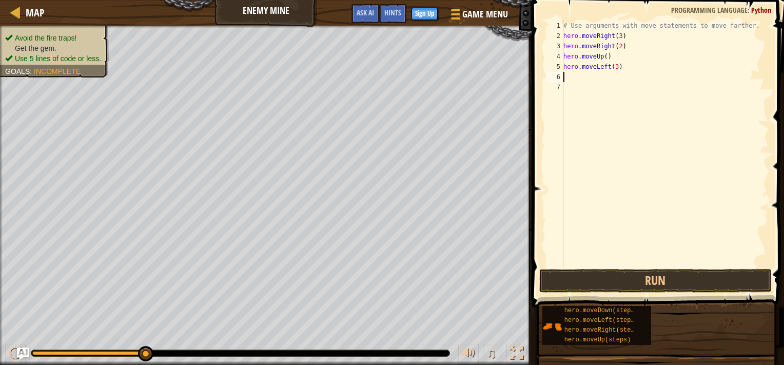
click at [606, 75] on div "# Use arguments with move statements to move farther. hero . moveRight ( 3 ) he…" at bounding box center [665, 154] width 207 height 267
type textarea "h"
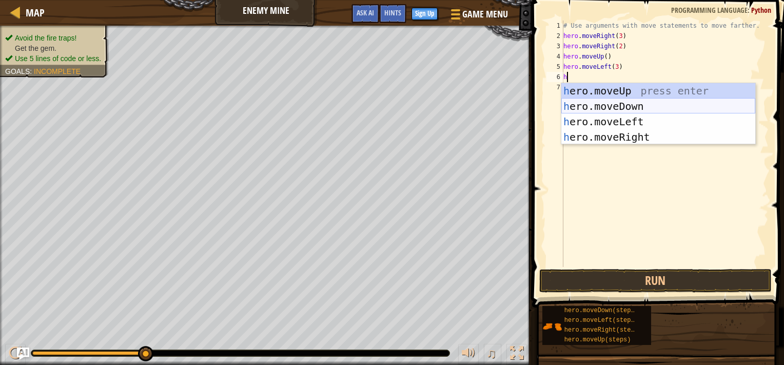
click at [607, 105] on div "h ero.moveUp press enter h ero.moveDown press enter h ero.moveLeft press enter …" at bounding box center [659, 129] width 194 height 92
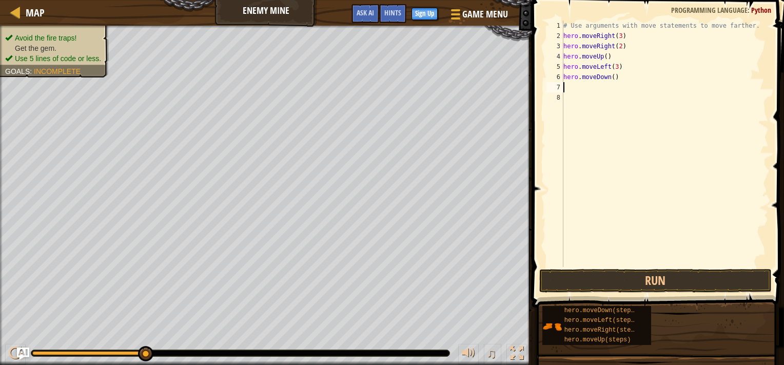
click at [610, 81] on div "# Use arguments with move statements to move farther. hero . moveRight ( 3 ) he…" at bounding box center [665, 154] width 207 height 267
type textarea "hero.moveDown(3)"
click at [608, 90] on div "# Use arguments with move statements to move farther. hero . moveRight ( 3 ) he…" at bounding box center [665, 154] width 207 height 267
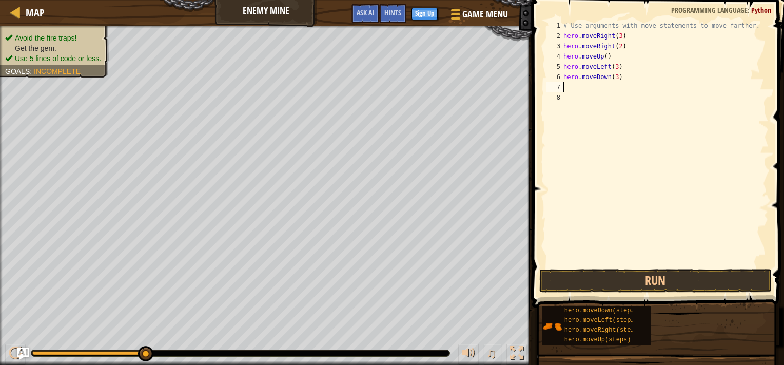
type textarea "h"
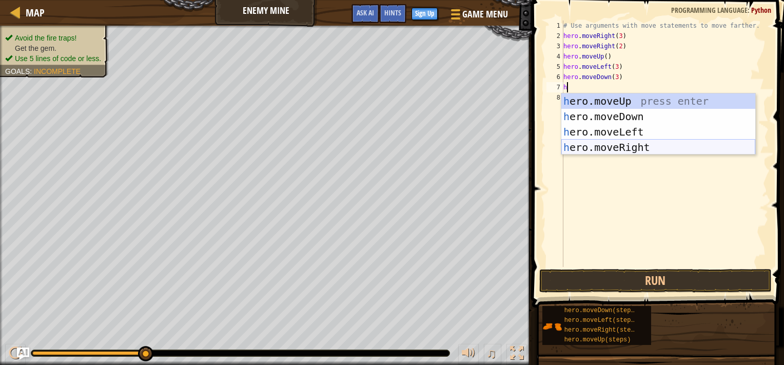
click at [608, 145] on div "h ero.moveUp press enter h ero.moveDown press enter h ero.moveLeft press enter …" at bounding box center [659, 139] width 194 height 92
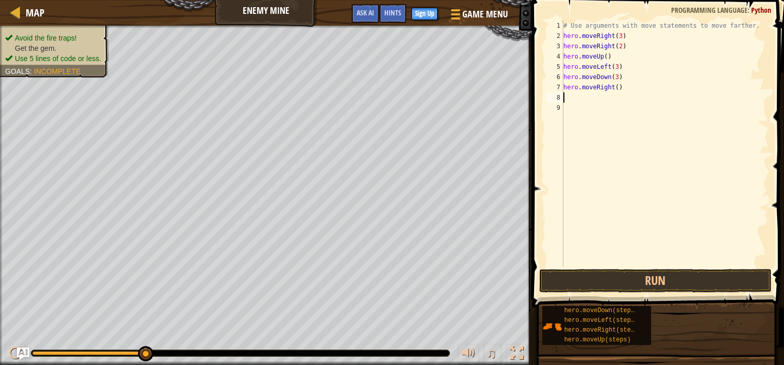
type textarea "h"
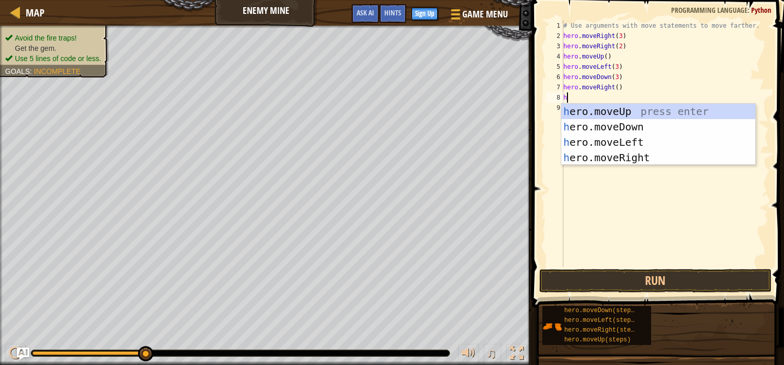
click at [604, 114] on div "h ero.moveUp press enter h ero.moveDown press enter h ero.moveLeft press enter …" at bounding box center [659, 150] width 194 height 92
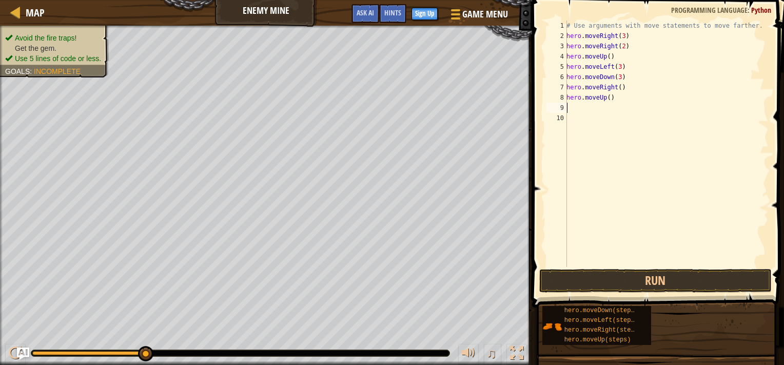
click at [604, 111] on div "# Use arguments with move statements to move farther. hero . moveRight ( 3 ) he…" at bounding box center [667, 154] width 204 height 267
type textarea "h"
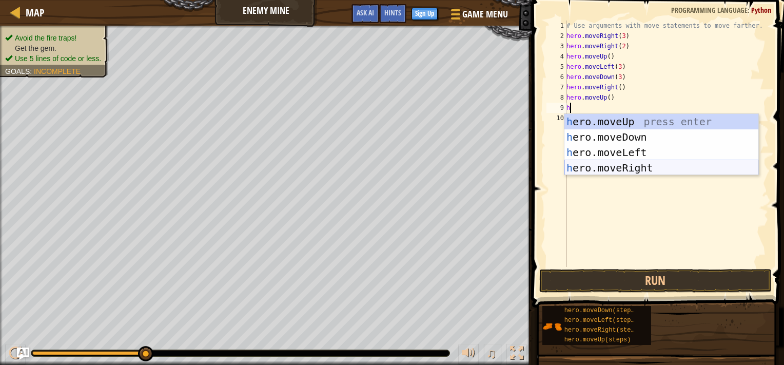
click at [609, 168] on div "h ero.moveUp press enter h ero.moveDown press enter h ero.moveLeft press enter …" at bounding box center [662, 160] width 194 height 92
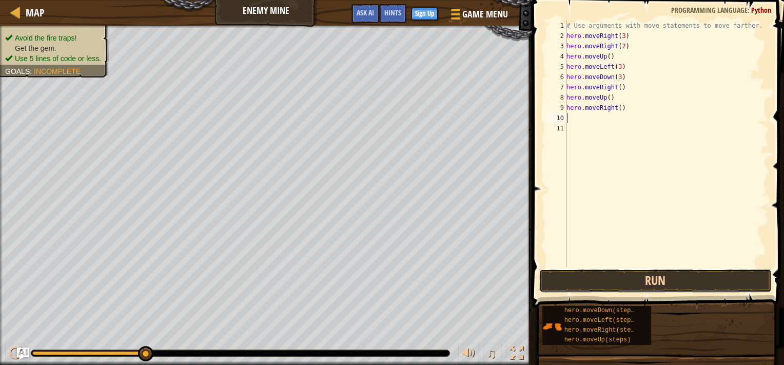
click at [624, 286] on button "Run" at bounding box center [655, 281] width 233 height 24
click at [653, 275] on button "Run" at bounding box center [655, 281] width 233 height 24
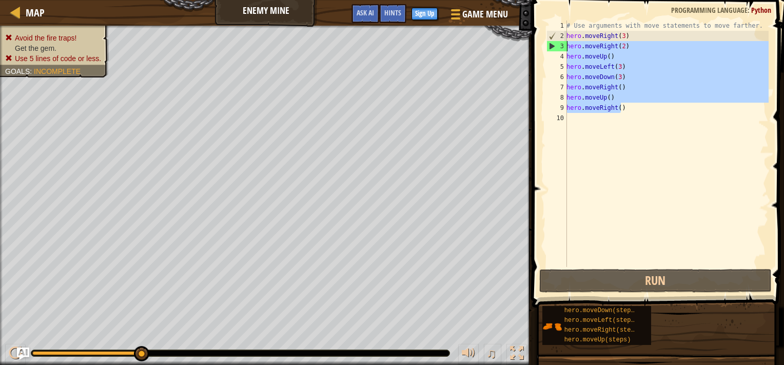
drag, startPoint x: 625, startPoint y: 106, endPoint x: 565, endPoint y: 48, distance: 83.5
click at [565, 48] on div "hero.moveRight() 1 2 3 4 5 6 7 8 9 10 # Use arguments with move statements to m…" at bounding box center [657, 144] width 224 height 246
type textarea "hero.moveRight(2) hero.moveUp()"
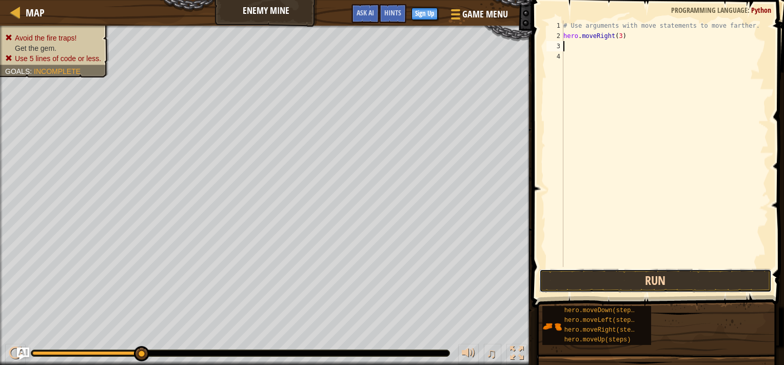
click at [670, 281] on button "Run" at bounding box center [655, 281] width 233 height 24
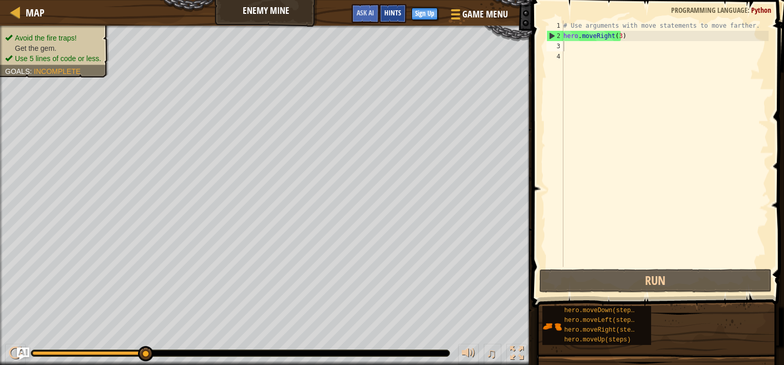
click at [398, 7] on div "Hints" at bounding box center [392, 13] width 27 height 19
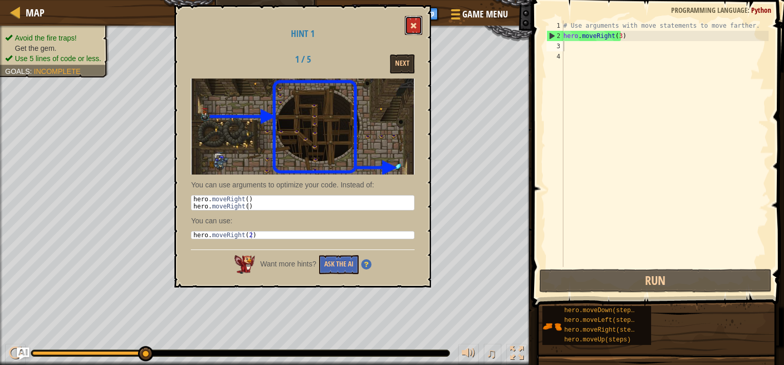
click at [412, 27] on span at bounding box center [413, 25] width 7 height 7
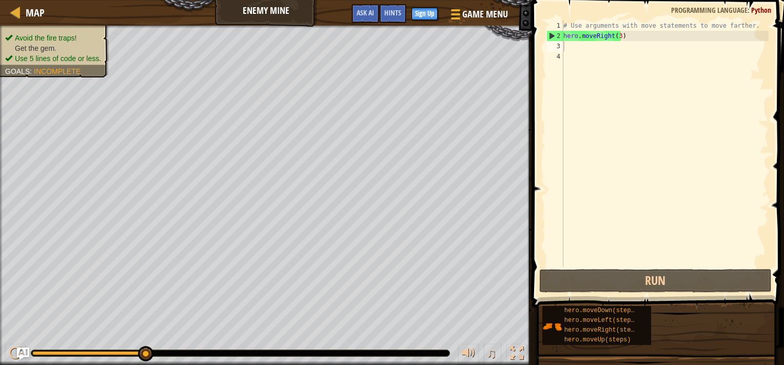
click at [615, 37] on div "# Use arguments with move statements to move farther. hero . moveRight ( 3 )" at bounding box center [665, 154] width 207 height 267
click at [618, 36] on div "# Use arguments with move statements to move farther. hero . moveRight ( 3 )" at bounding box center [665, 154] width 207 height 267
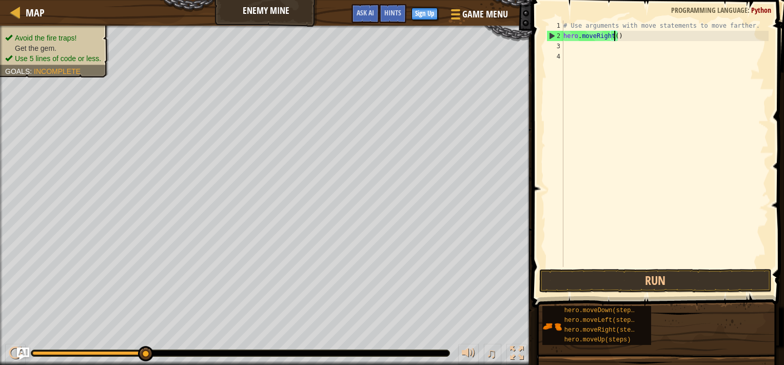
type textarea "hero.moveRight(2)"
click at [606, 46] on div "# Use arguments with move statements to move farther. hero . moveRight ( 2 )" at bounding box center [665, 154] width 207 height 267
type textarea "h"
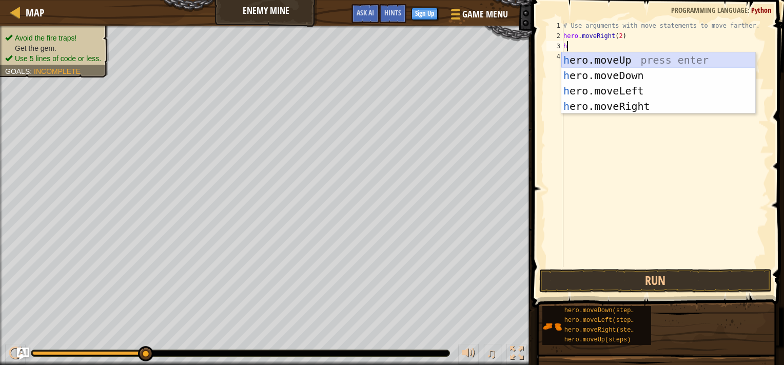
click at [608, 59] on div "h ero.moveUp press enter h ero.moveDown press enter h ero.moveLeft press enter …" at bounding box center [659, 98] width 194 height 92
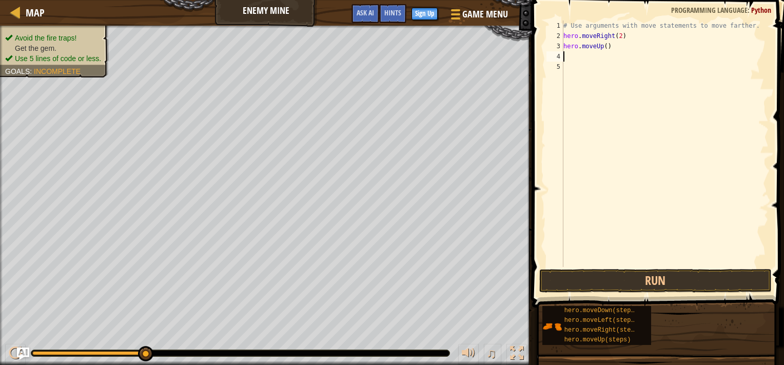
click at [602, 60] on div "# Use arguments with move statements to move farther. hero . moveRight ( 2 ) he…" at bounding box center [665, 154] width 207 height 267
type textarea "h"
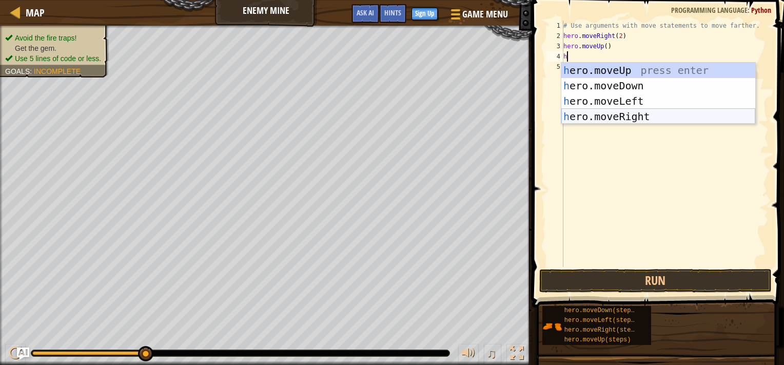
click at [606, 115] on div "h ero.moveUp press enter h ero.moveDown press enter h ero.moveLeft press enter …" at bounding box center [659, 109] width 194 height 92
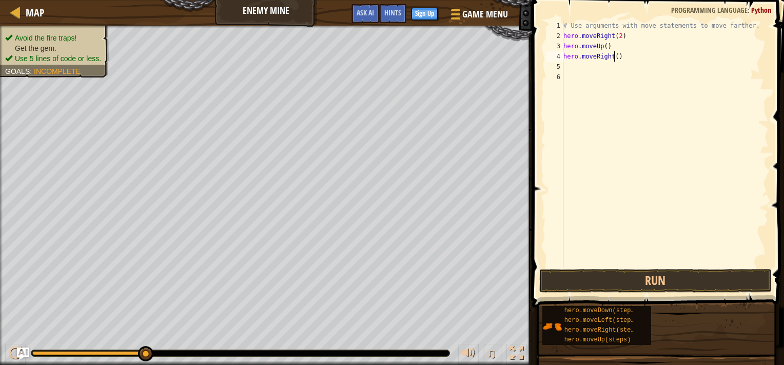
click at [614, 56] on div "# Use arguments with move statements to move farther. hero . moveRight ( 2 ) he…" at bounding box center [665, 154] width 207 height 267
type textarea "hero.moveRight(2)"
click at [623, 285] on button "Run" at bounding box center [655, 281] width 233 height 24
